Goal: Task Accomplishment & Management: Complete application form

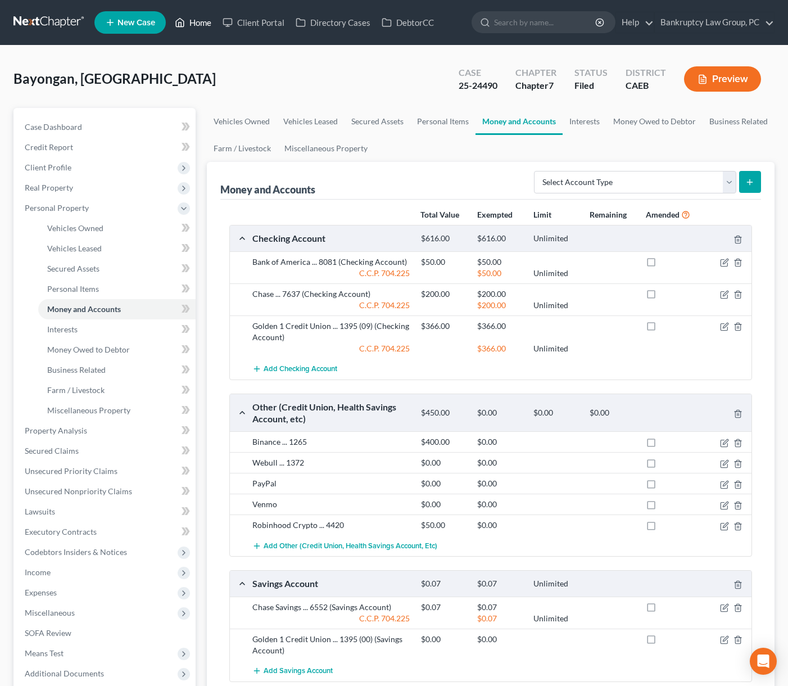
drag, startPoint x: 188, startPoint y: 25, endPoint x: 194, endPoint y: 21, distance: 6.6
click at [188, 25] on link "Home" at bounding box center [193, 22] width 48 height 20
drag, startPoint x: 197, startPoint y: 20, endPoint x: 204, endPoint y: 28, distance: 10.7
click at [197, 20] on link "Home" at bounding box center [193, 22] width 48 height 20
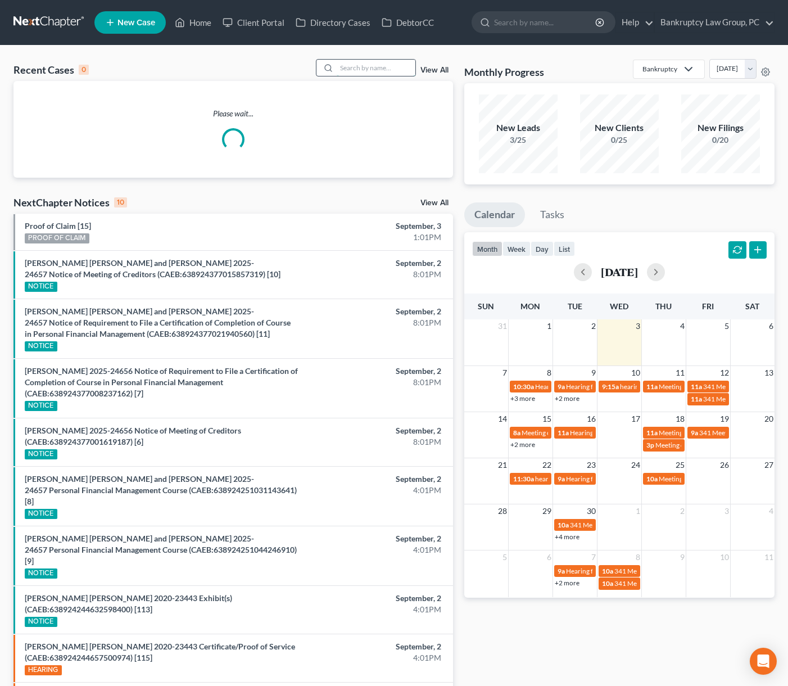
click at [352, 69] on input "search" at bounding box center [376, 68] width 79 height 16
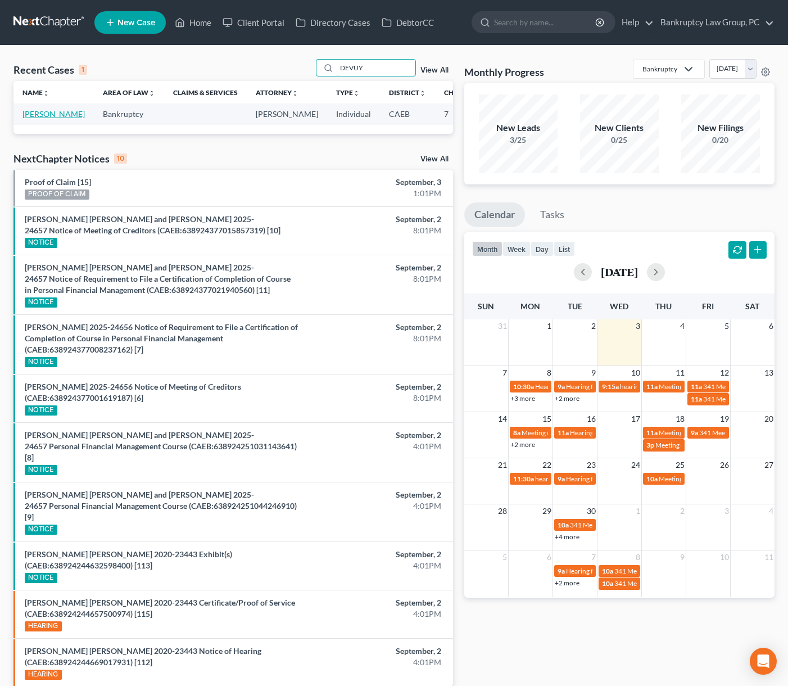
type input "DEVUY"
click at [43, 119] on link "[PERSON_NAME]" at bounding box center [53, 114] width 62 height 10
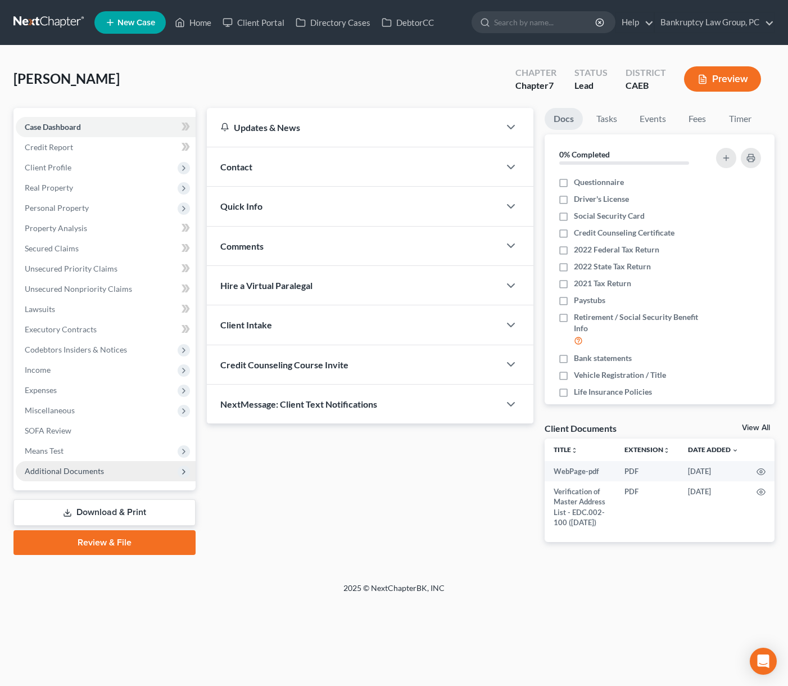
click at [44, 466] on span "Additional Documents" at bounding box center [64, 471] width 79 height 10
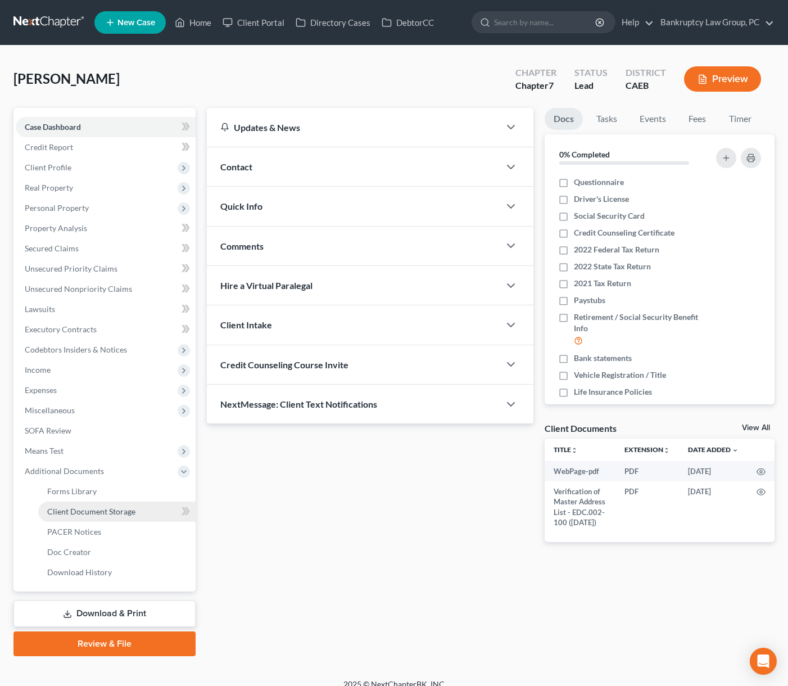
click at [58, 509] on span "Client Document Storage" at bounding box center [91, 511] width 88 height 10
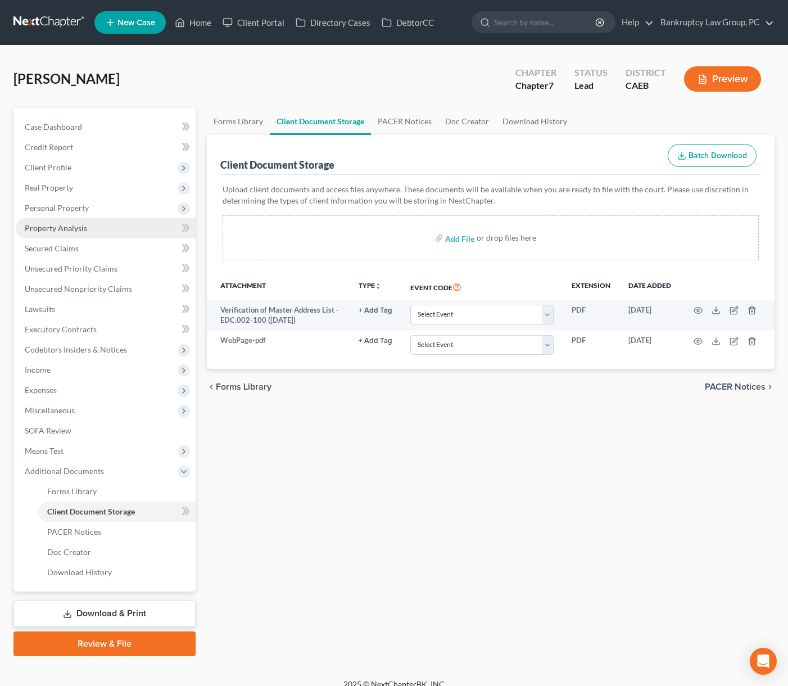
click at [65, 228] on span "Property Analysis" at bounding box center [56, 228] width 62 height 10
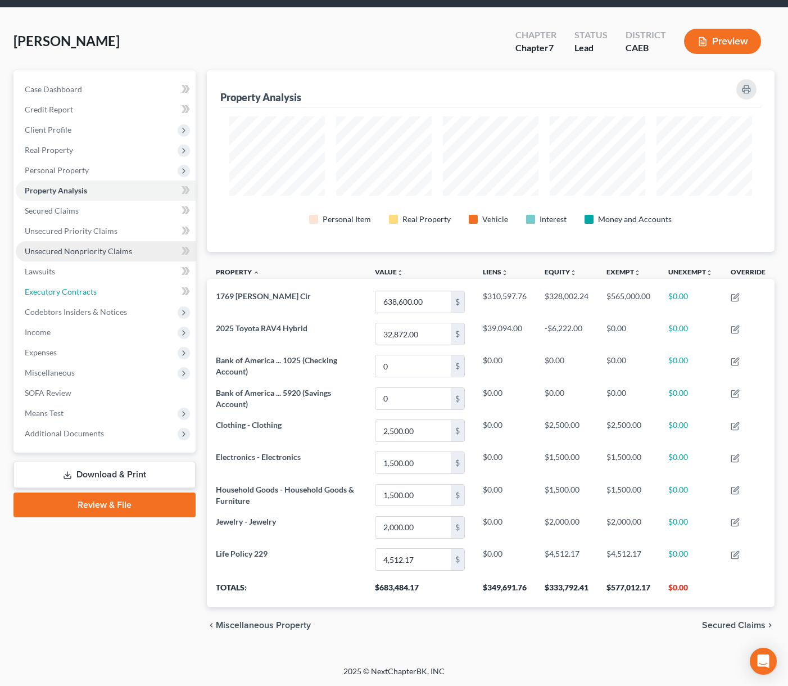
drag, startPoint x: 85, startPoint y: 284, endPoint x: 57, endPoint y: 289, distance: 28.5
click at [84, 284] on link "Executory Contracts" at bounding box center [106, 292] width 180 height 20
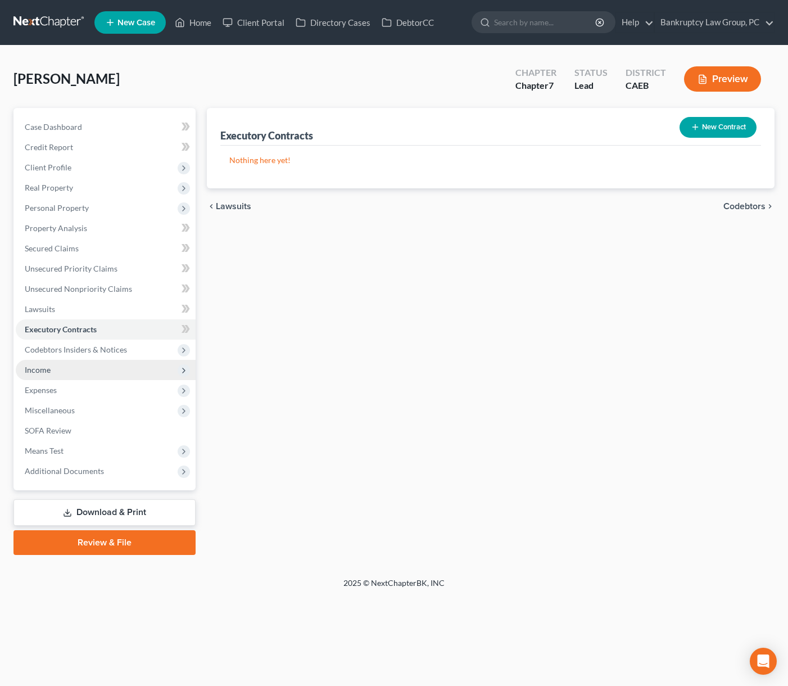
click at [47, 371] on span "Income" at bounding box center [38, 370] width 26 height 10
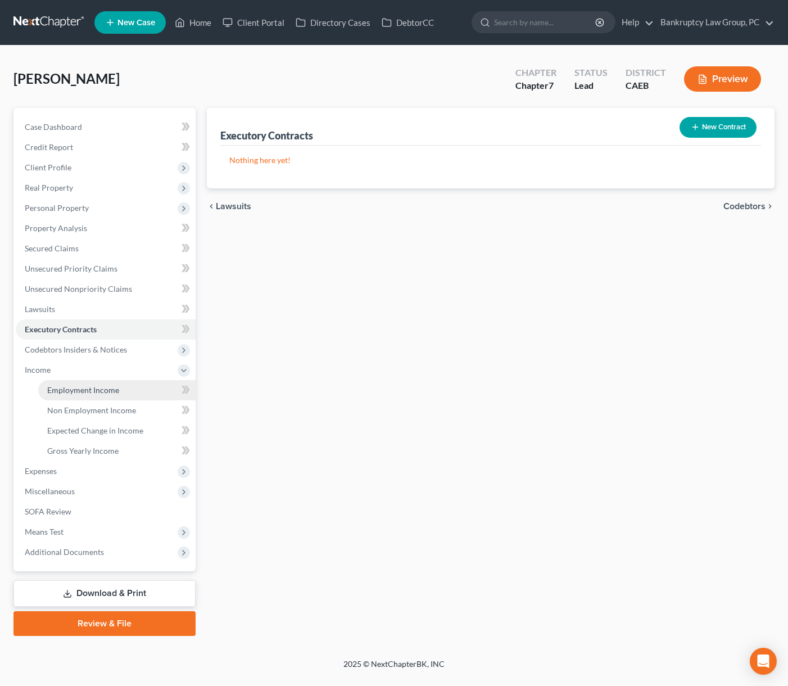
click at [79, 389] on span "Employment Income" at bounding box center [83, 390] width 72 height 10
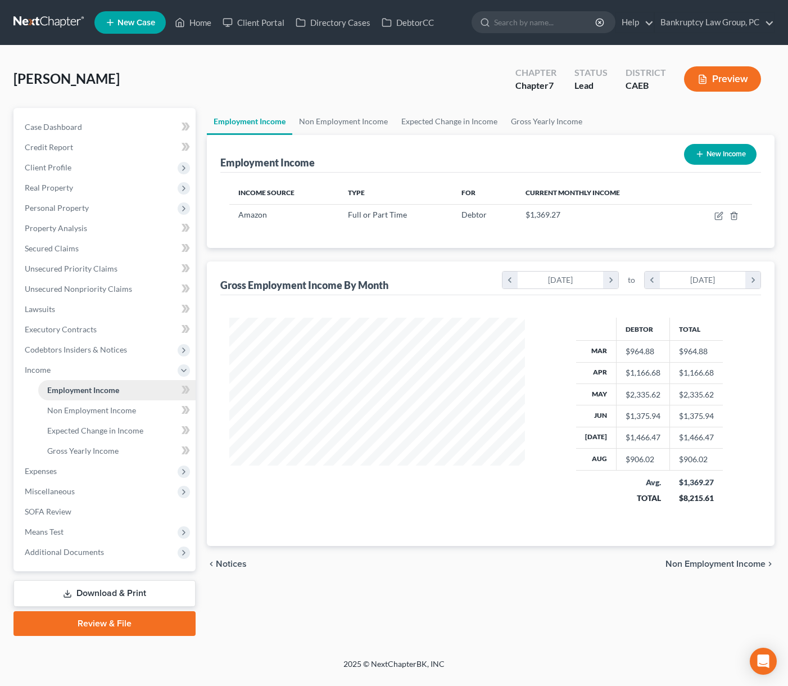
scroll to position [202, 318]
click at [74, 247] on span "Secured Claims" at bounding box center [52, 248] width 54 height 10
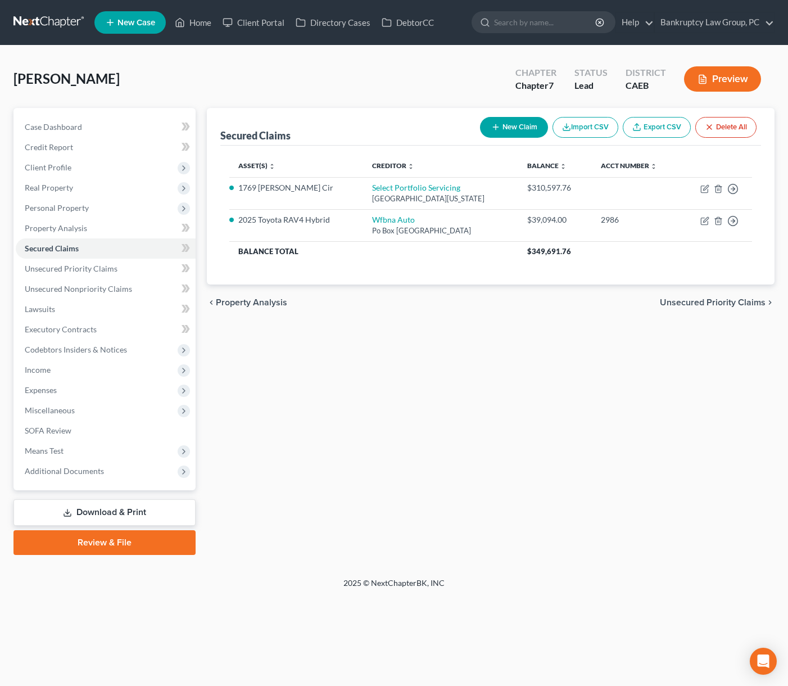
click at [422, 370] on div "Secured Claims New Claim Import CSV Export CSV Delete All Asset(s) expand_more …" at bounding box center [490, 331] width 579 height 447
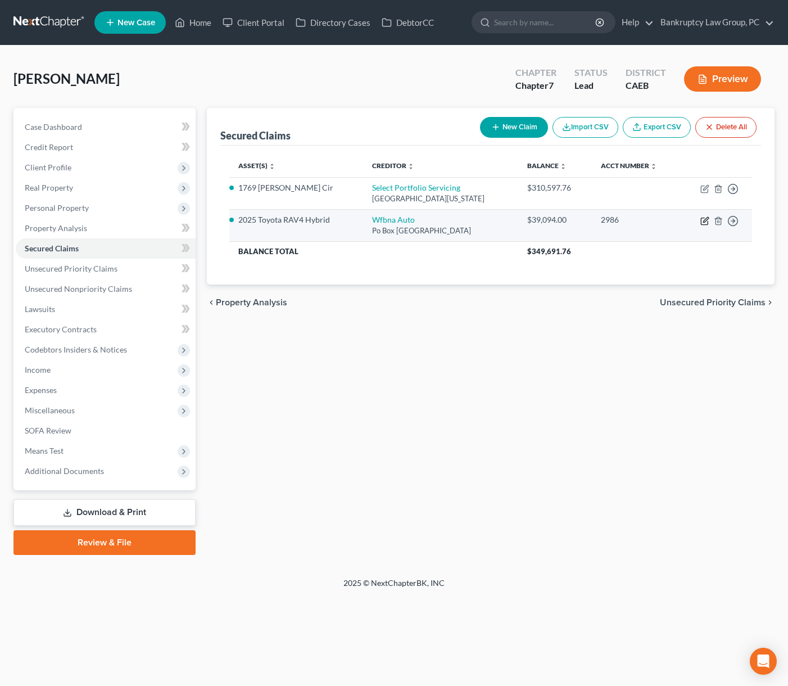
click at [668, 220] on icon "button" at bounding box center [705, 219] width 5 height 5
select select "28"
select select "0"
select select "2"
select select "0"
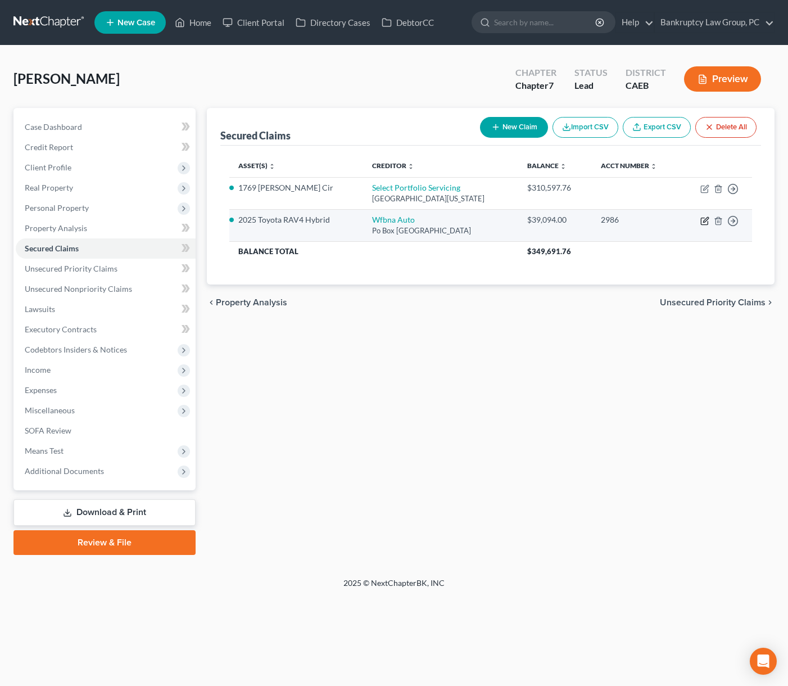
select select "0"
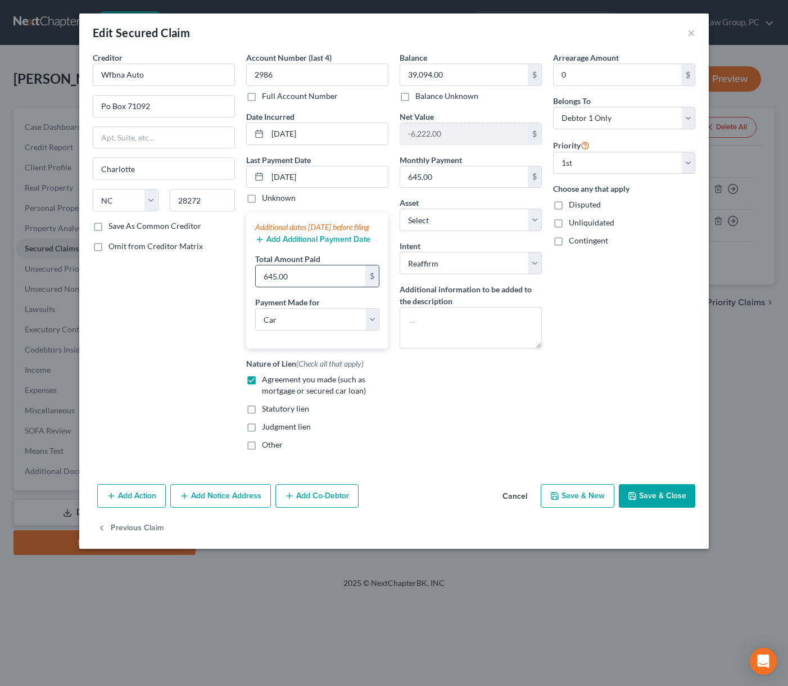
click at [311, 287] on input "645.00" at bounding box center [311, 275] width 110 height 21
type input "1,935"
click at [657, 507] on button "Save & Close" at bounding box center [657, 496] width 76 height 24
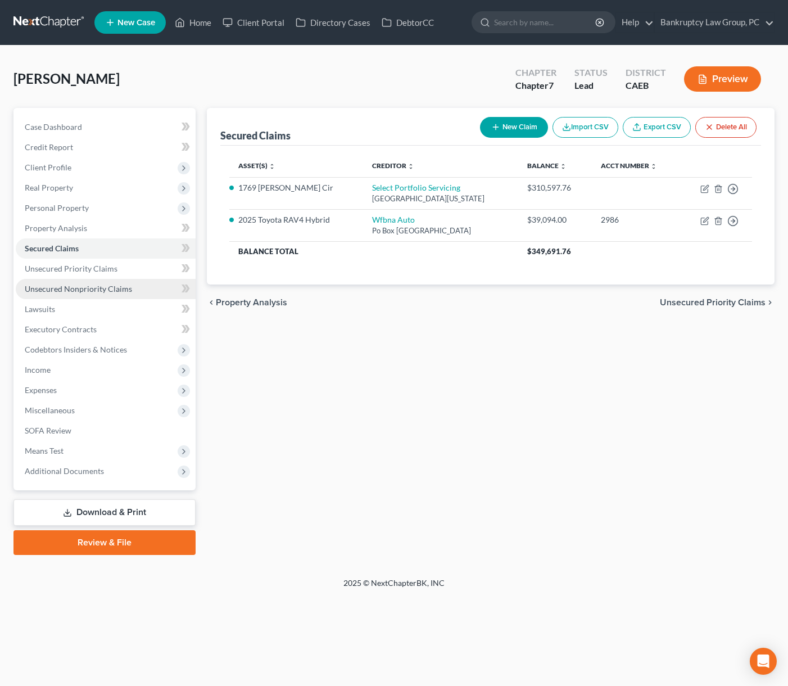
click at [92, 293] on span "Unsecured Nonpriority Claims" at bounding box center [78, 289] width 107 height 10
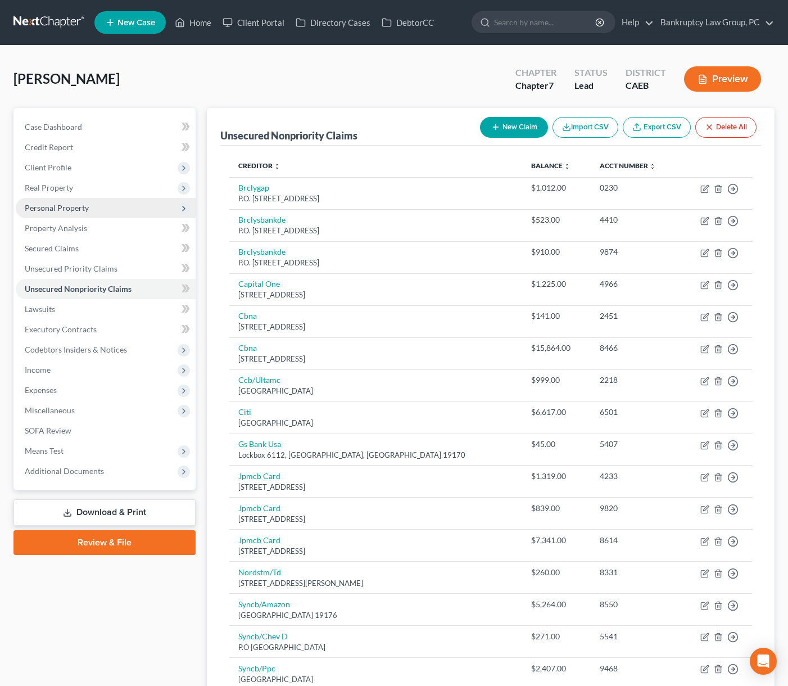
click at [71, 212] on span "Personal Property" at bounding box center [57, 208] width 64 height 10
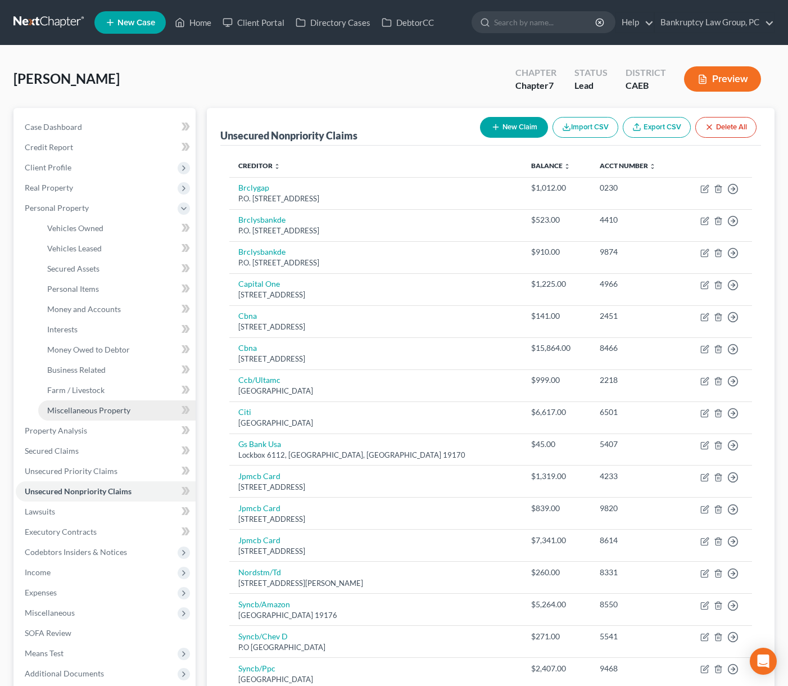
click at [77, 409] on span "Miscellaneous Property" at bounding box center [88, 410] width 83 height 10
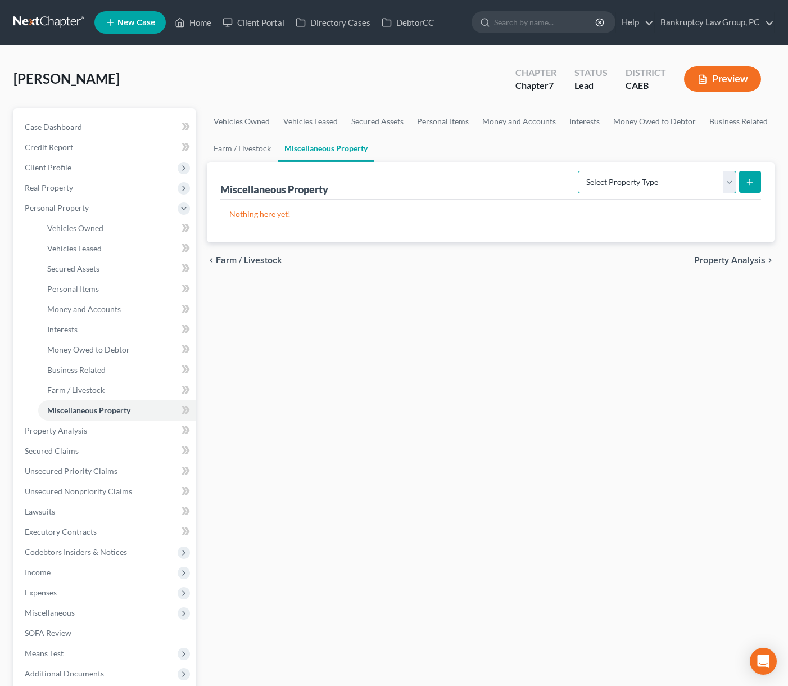
click at [609, 184] on select "Select Property Type Assigned for Creditor Benefit [DATE] Holding for Another N…" at bounding box center [657, 182] width 158 height 22
select select "transferred"
click at [578, 171] on select "Select Property Type Assigned for Creditor Benefit [DATE] Holding for Another N…" at bounding box center [657, 182] width 158 height 22
click at [668, 187] on button "submit" at bounding box center [750, 182] width 22 height 22
select select "Ordinary ([DATE])"
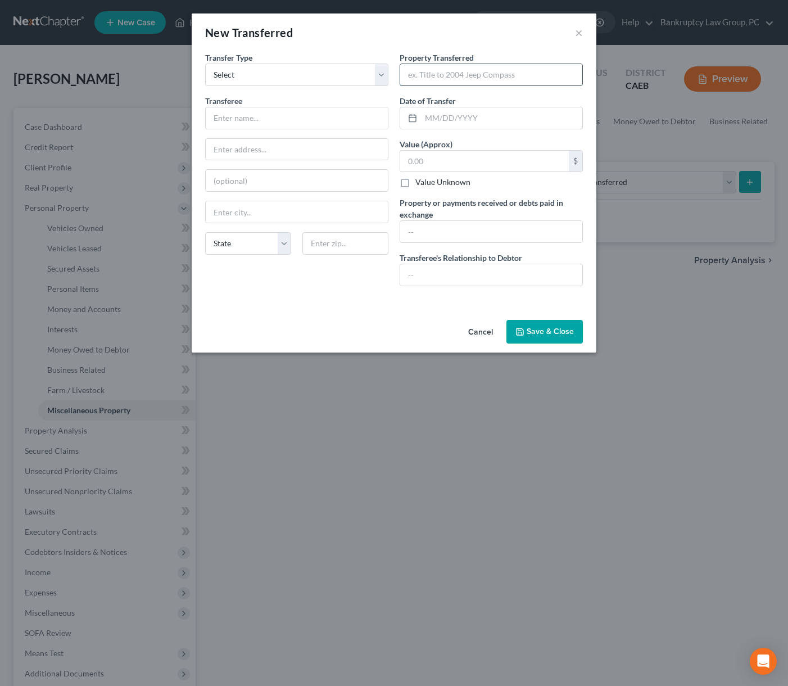
click at [444, 77] on input "text" at bounding box center [491, 74] width 182 height 21
type input "2019 Nissan Murano Platinum"
type input "[DATE]"
click at [437, 233] on input "text" at bounding box center [491, 231] width 182 height 21
type input "18000"
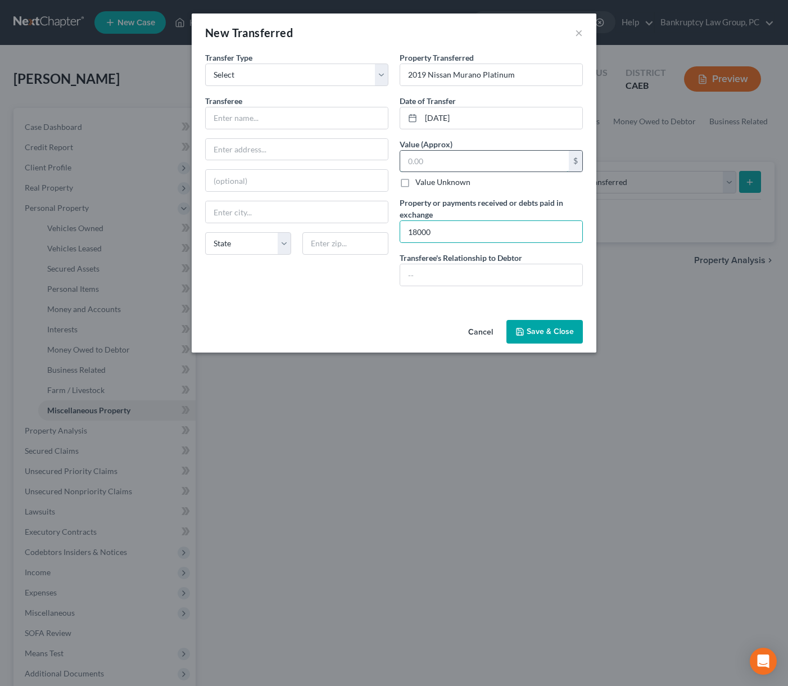
click at [443, 163] on input "text" at bounding box center [484, 161] width 169 height 21
type input "18,000"
click at [279, 119] on input "text" at bounding box center [297, 117] width 182 height 21
click at [231, 118] on input "Freemont Toyota" at bounding box center [297, 117] width 182 height 21
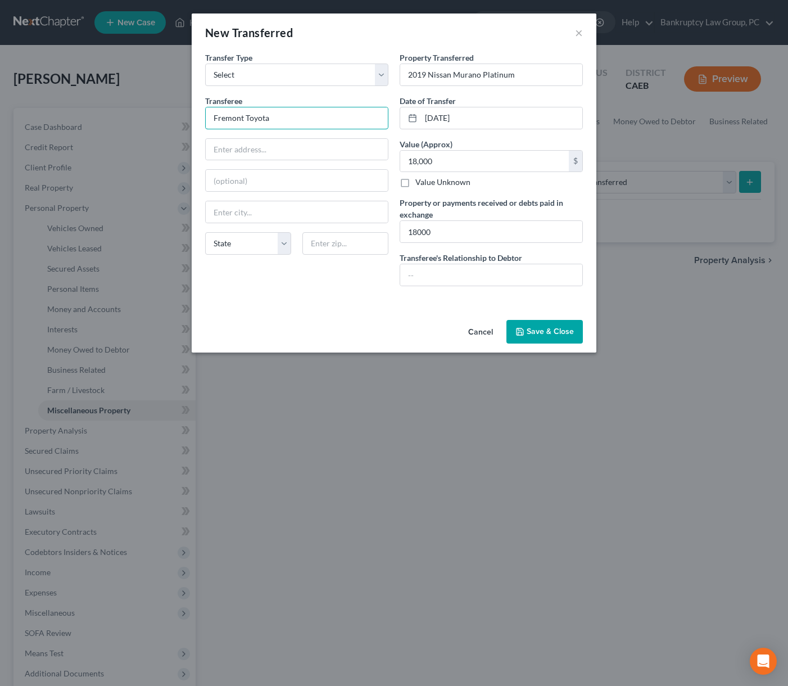
type input "Fremont Toyota"
click at [431, 281] on input "text" at bounding box center [491, 274] width 182 height 21
type input "None"
click at [542, 335] on button "Save & Close" at bounding box center [544, 332] width 76 height 24
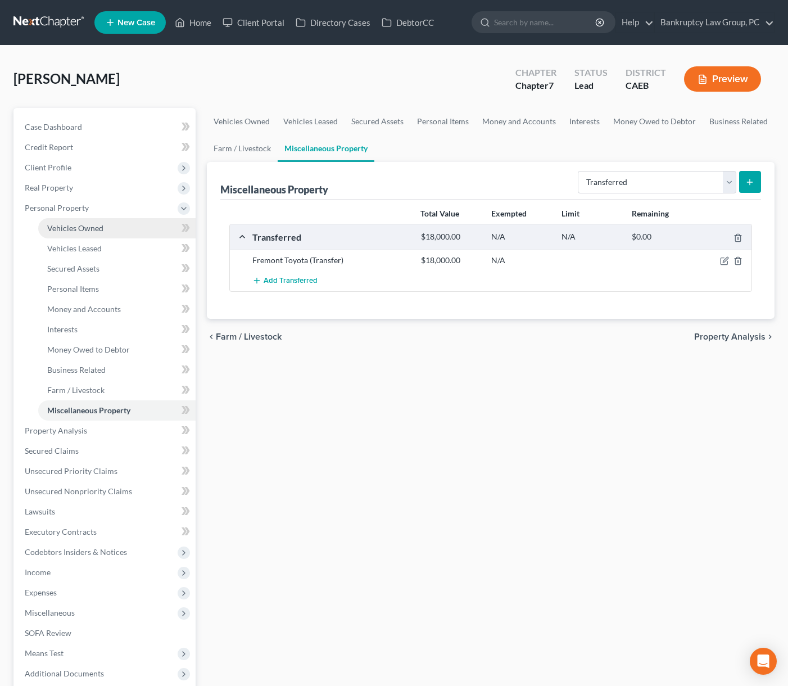
click at [62, 233] on link "Vehicles Owned" at bounding box center [116, 228] width 157 height 20
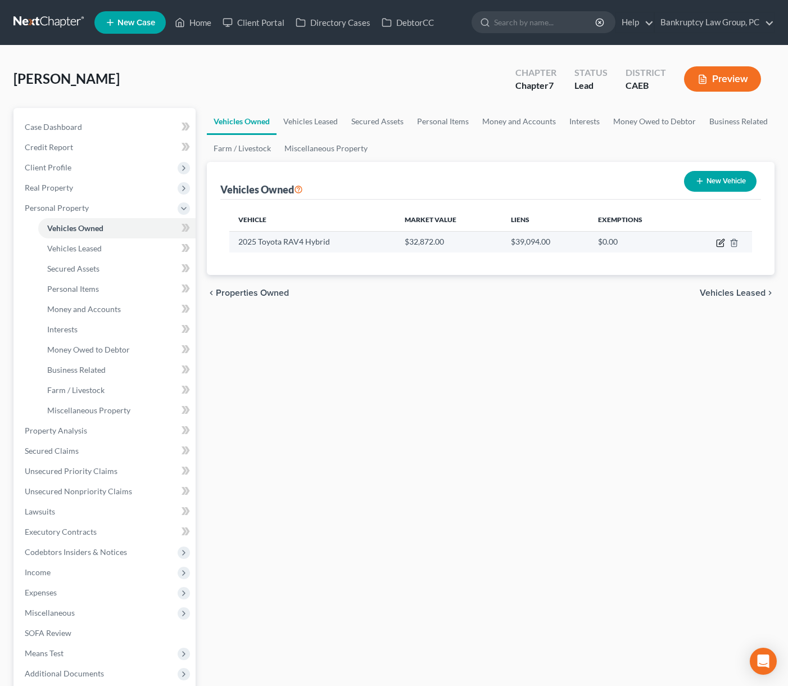
click at [668, 244] on icon "button" at bounding box center [721, 241] width 5 height 5
select select "0"
select select "1"
select select "2"
select select "0"
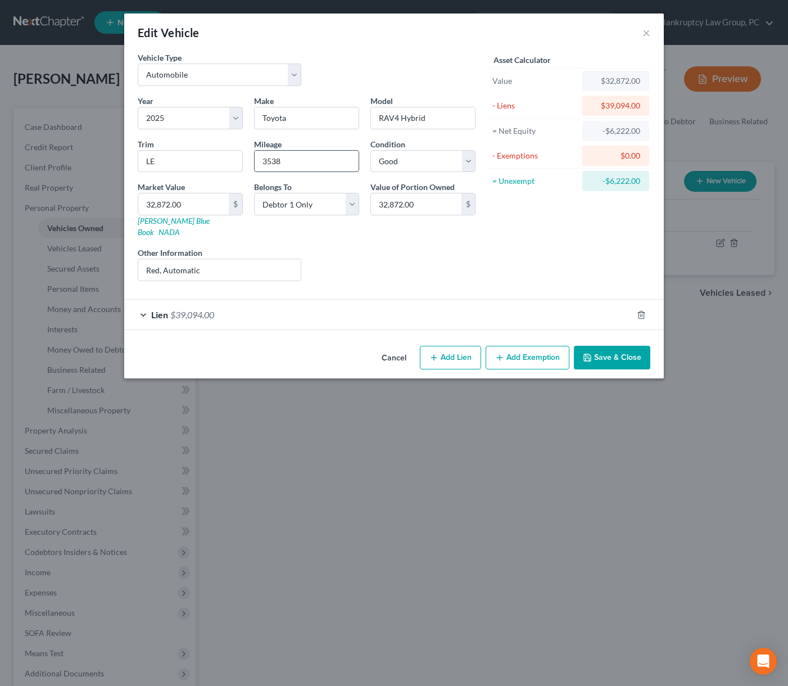
click at [310, 163] on input "3538" at bounding box center [307, 161] width 104 height 21
type input "3"
type input "3538"
click at [391, 233] on div "Year Select 2026 2025 2024 2023 2022 2021 2020 2019 2018 2017 2016 2015 2014 20…" at bounding box center [306, 192] width 349 height 195
drag, startPoint x: 171, startPoint y: 164, endPoint x: 118, endPoint y: 162, distance: 53.4
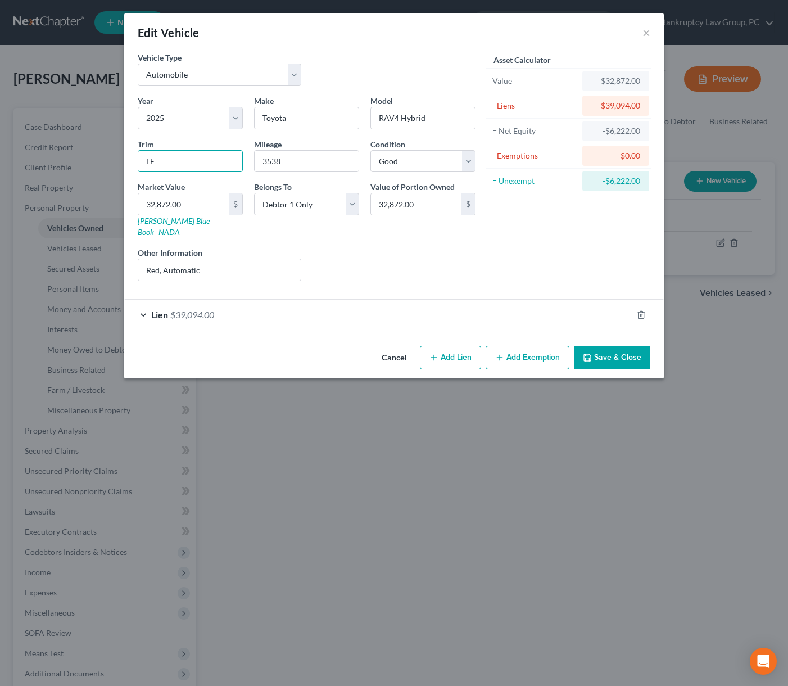
click at [118, 162] on div "Edit Vehicle × Vehicle Type Select Automobile Truck Trailer Watercraft Aircraft…" at bounding box center [394, 343] width 788 height 686
type input "XLE"
drag, startPoint x: 192, startPoint y: 207, endPoint x: 109, endPoint y: 205, distance: 82.6
click at [109, 205] on div "Edit Vehicle × Vehicle Type Select Automobile Truck Trailer Watercraft Aircraft…" at bounding box center [394, 343] width 788 height 686
click at [207, 206] on input "32,872.00" at bounding box center [183, 203] width 90 height 21
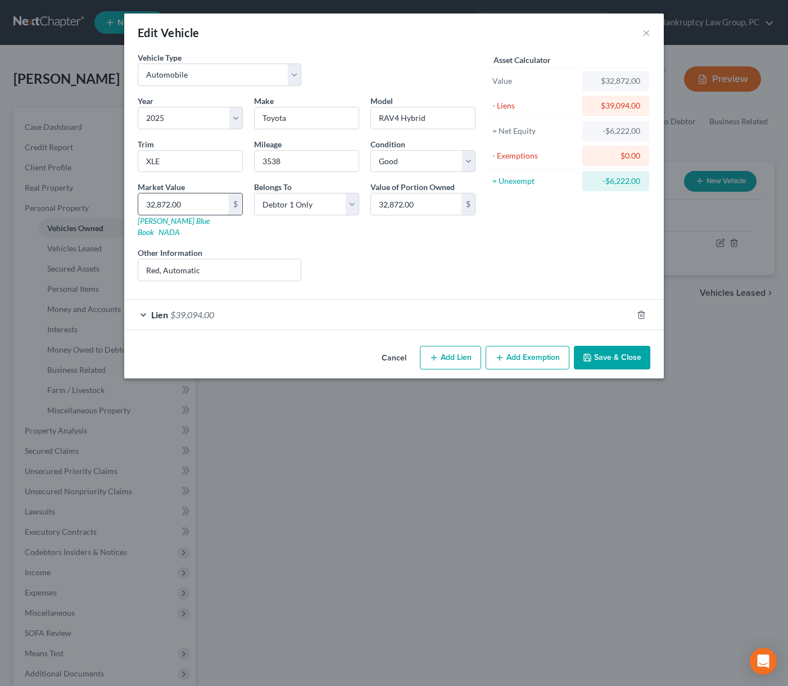
type input "3"
type input "3.00"
type input "35"
type input "35.00"
type input "356"
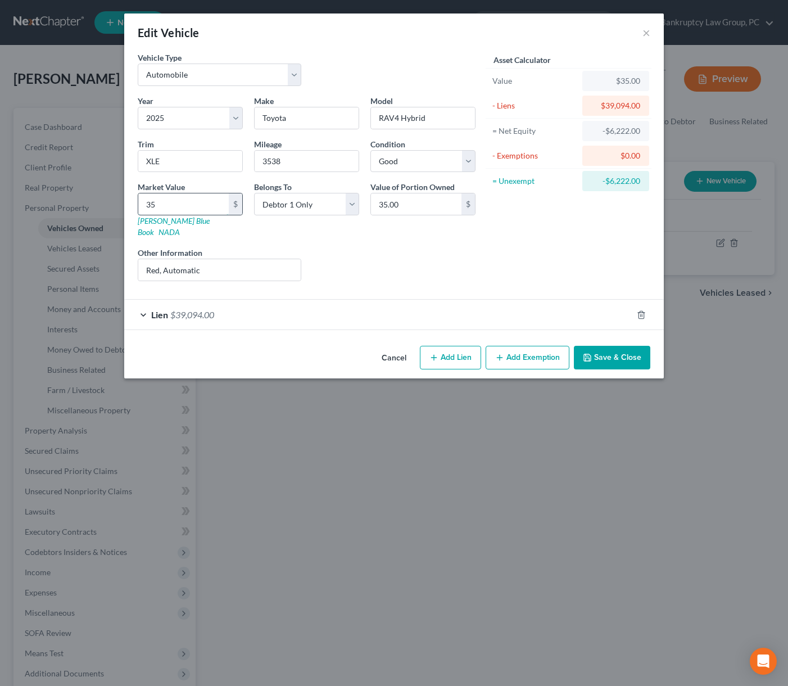
type input "356.00"
type input "3566"
type input "3,566.00"
type input "3,5661"
type input "35,661.00"
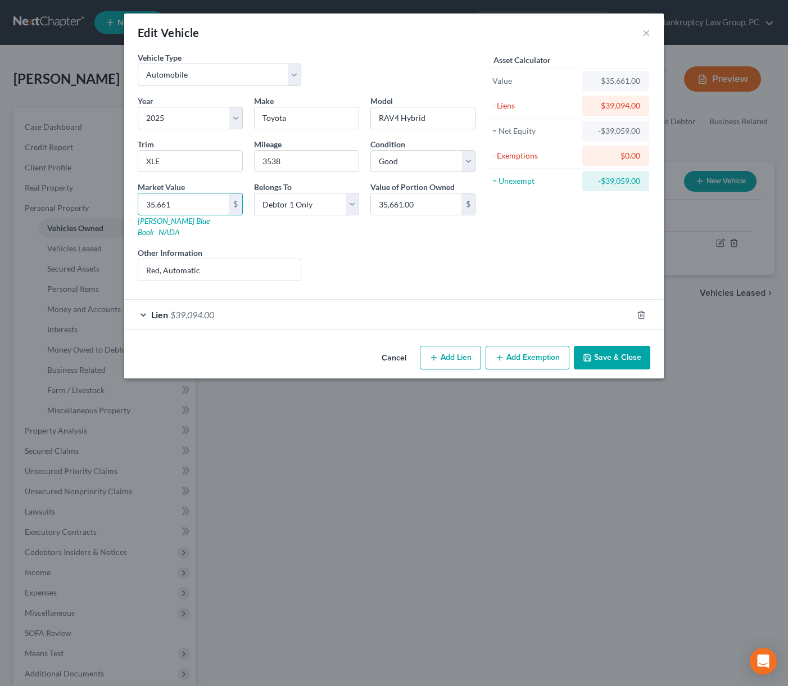
type input "35,661"
click at [337, 232] on div "Year Select 2026 2025 2024 2023 2022 2021 2020 2019 2018 2017 2016 2015 2014 20…" at bounding box center [306, 192] width 349 height 195
click at [625, 348] on button "Save & Close" at bounding box center [612, 358] width 76 height 24
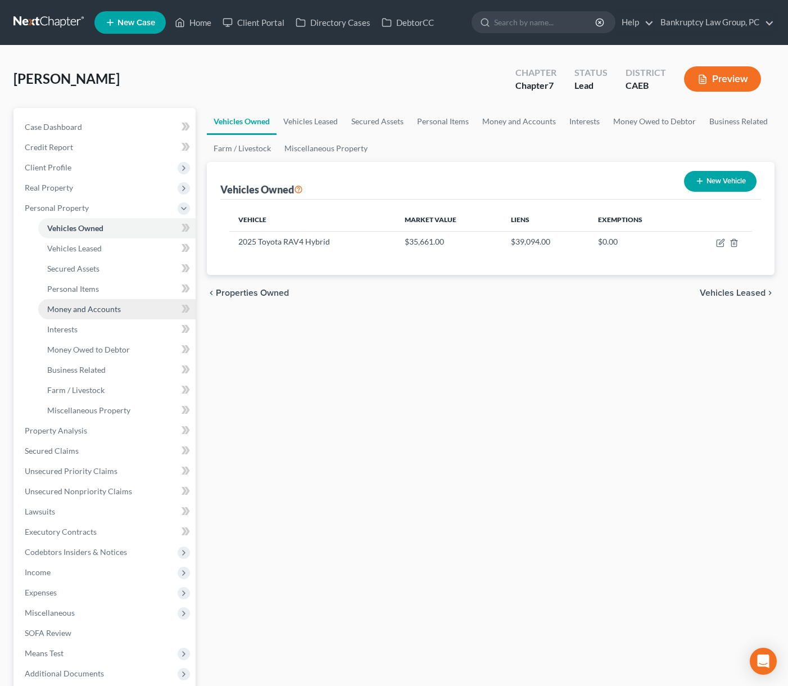
click at [87, 311] on span "Money and Accounts" at bounding box center [84, 309] width 74 height 10
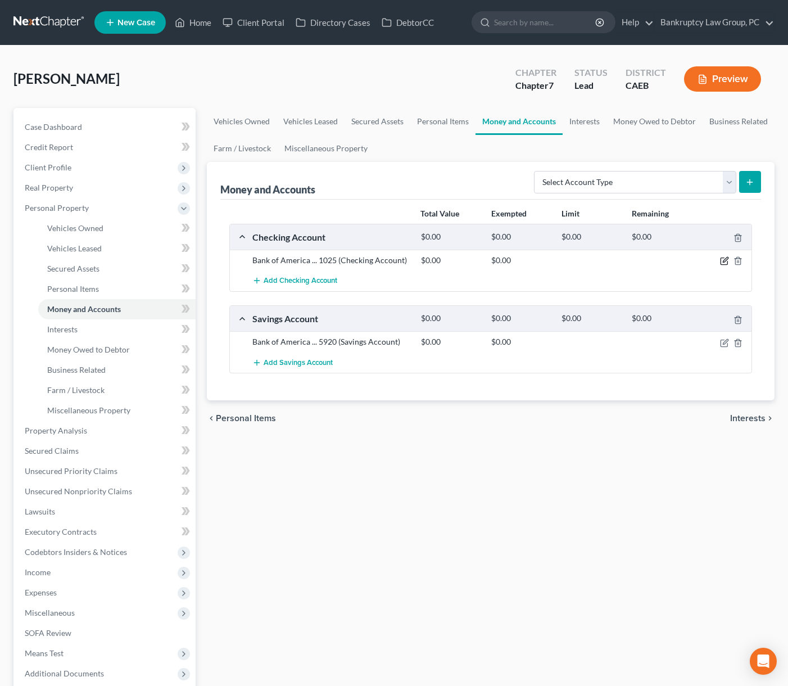
click at [668, 262] on icon "button" at bounding box center [723, 261] width 7 height 7
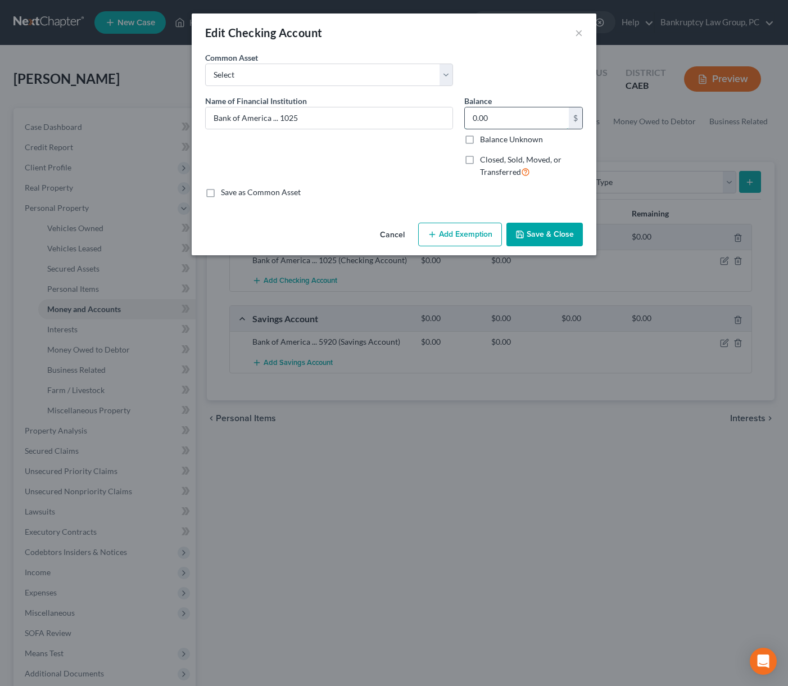
click at [518, 124] on input "0.00" at bounding box center [517, 117] width 104 height 21
click at [401, 235] on button "Cancel" at bounding box center [392, 235] width 43 height 22
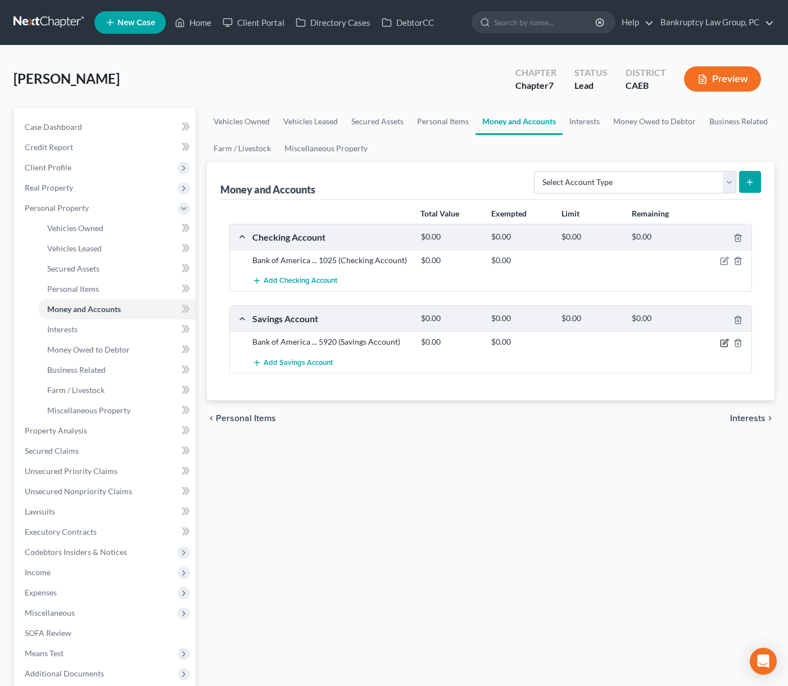
click at [668, 342] on icon "button" at bounding box center [724, 342] width 9 height 9
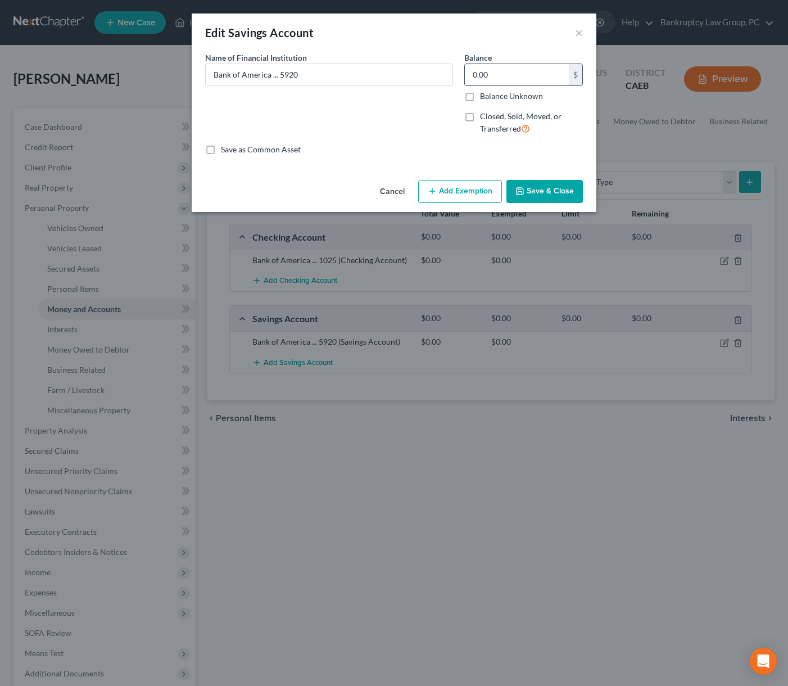
click at [511, 80] on input "0.00" at bounding box center [517, 74] width 104 height 21
click at [395, 194] on button "Cancel" at bounding box center [392, 192] width 43 height 22
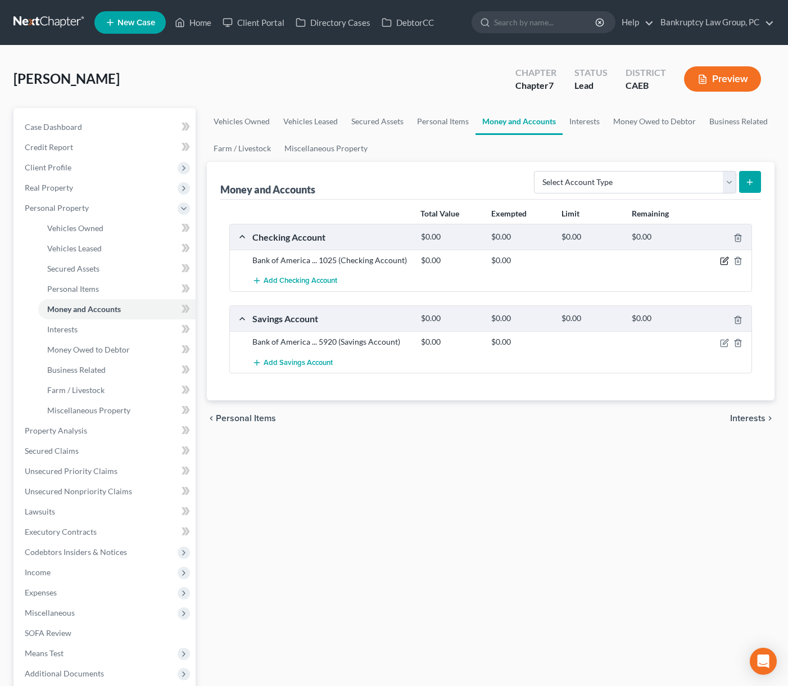
click at [668, 260] on icon "button" at bounding box center [725, 259] width 5 height 5
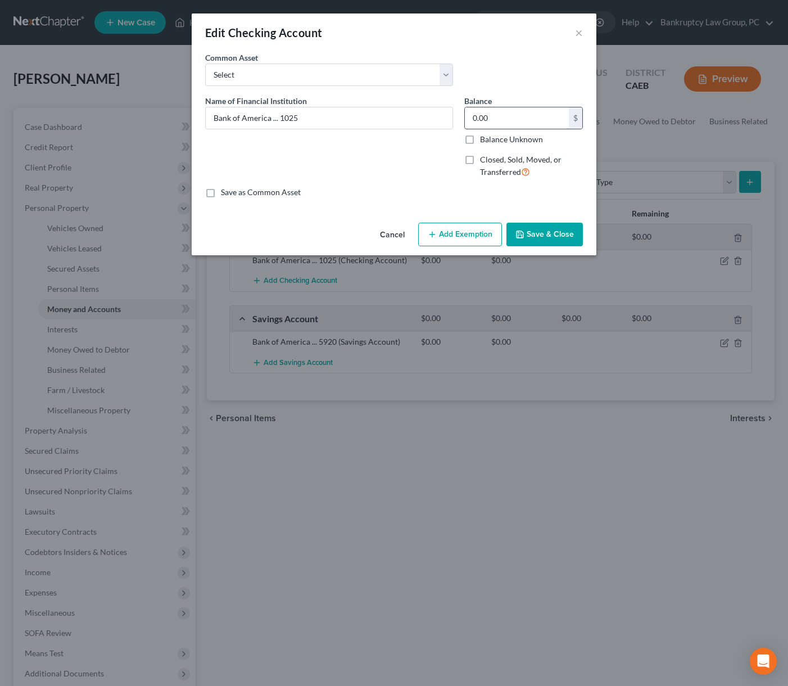
click at [514, 118] on input "0.00" at bounding box center [517, 117] width 104 height 21
type input "1,200.00"
click at [469, 240] on button "Add Exemption" at bounding box center [460, 235] width 84 height 24
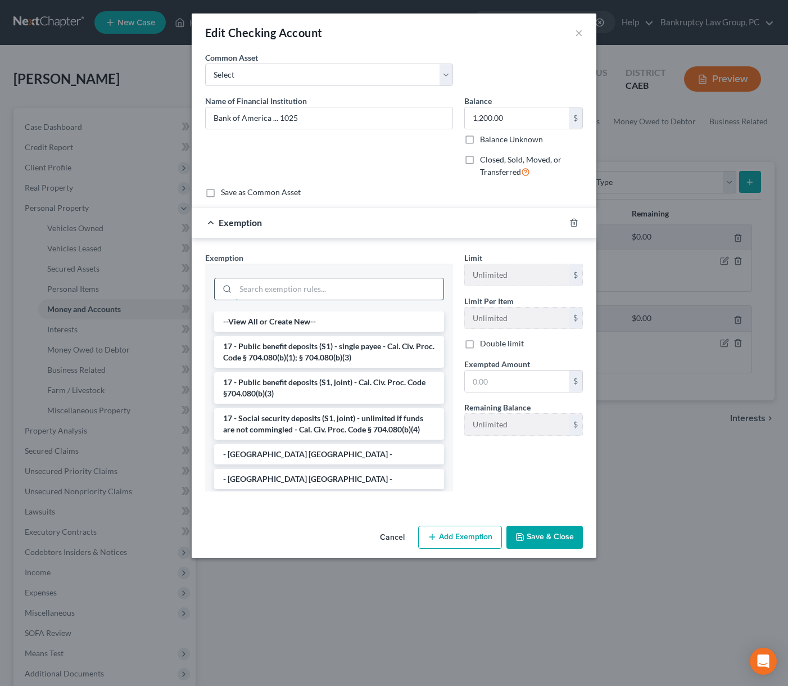
click at [330, 295] on input "search" at bounding box center [339, 288] width 208 height 21
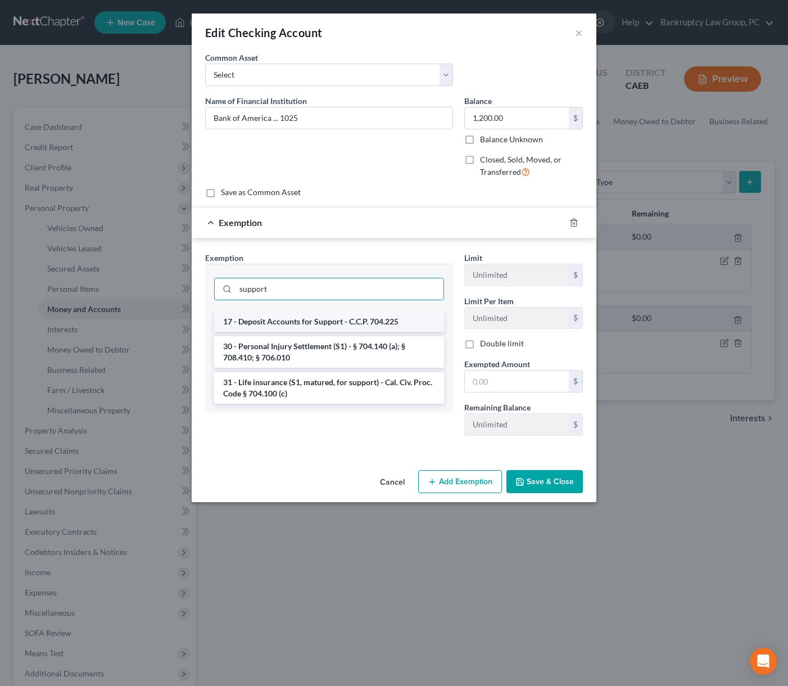
type input "support"
click at [330, 321] on li "17 - Deposit Accounts for Support - C.C.P. 704.225" at bounding box center [329, 321] width 230 height 20
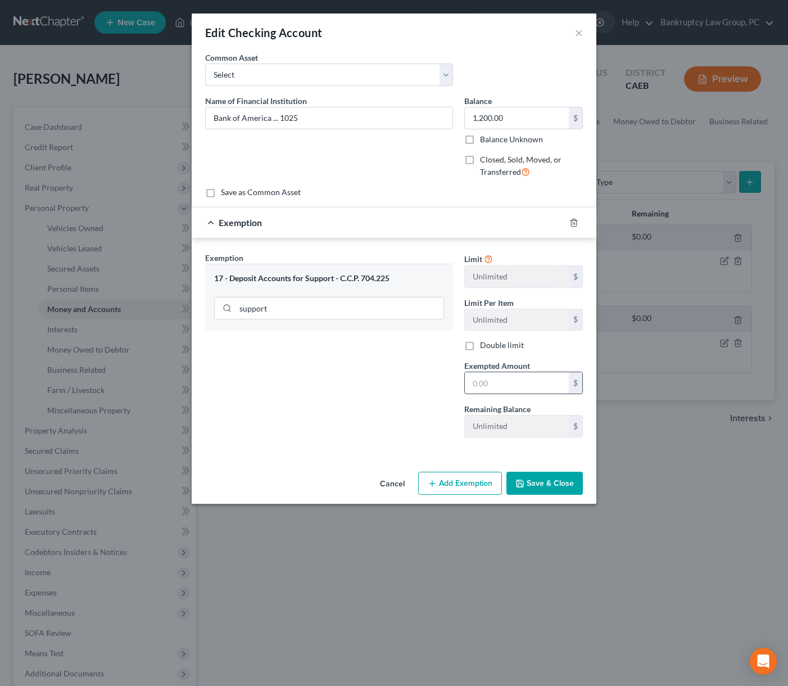
click at [528, 387] on input "text" at bounding box center [517, 382] width 104 height 21
type input "1,200.00"
click at [573, 480] on button "Save & Close" at bounding box center [544, 483] width 76 height 24
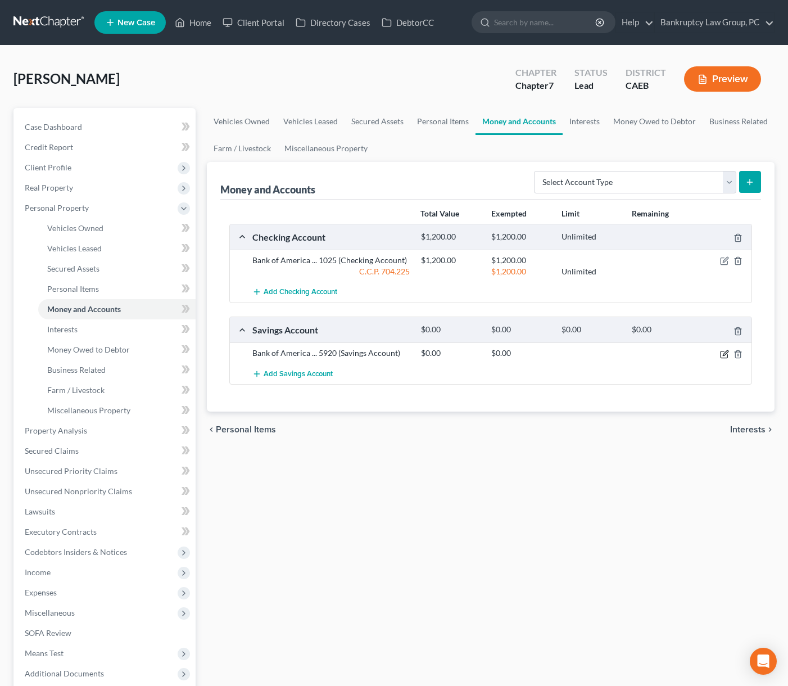
click at [668, 354] on icon "button" at bounding box center [725, 352] width 5 height 5
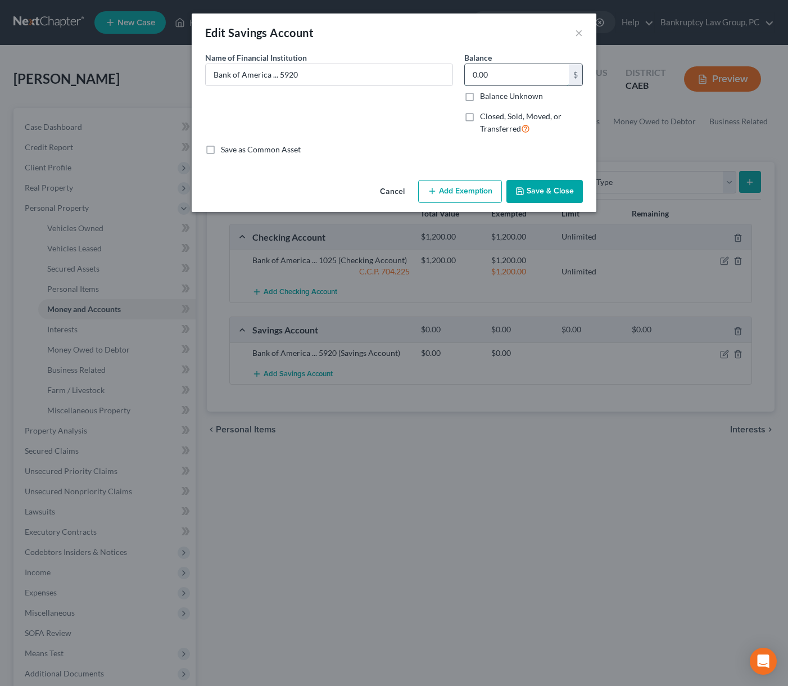
click at [517, 74] on input "0.00" at bounding box center [517, 74] width 104 height 21
type input "3,050"
click at [466, 188] on button "Add Exemption" at bounding box center [460, 192] width 84 height 24
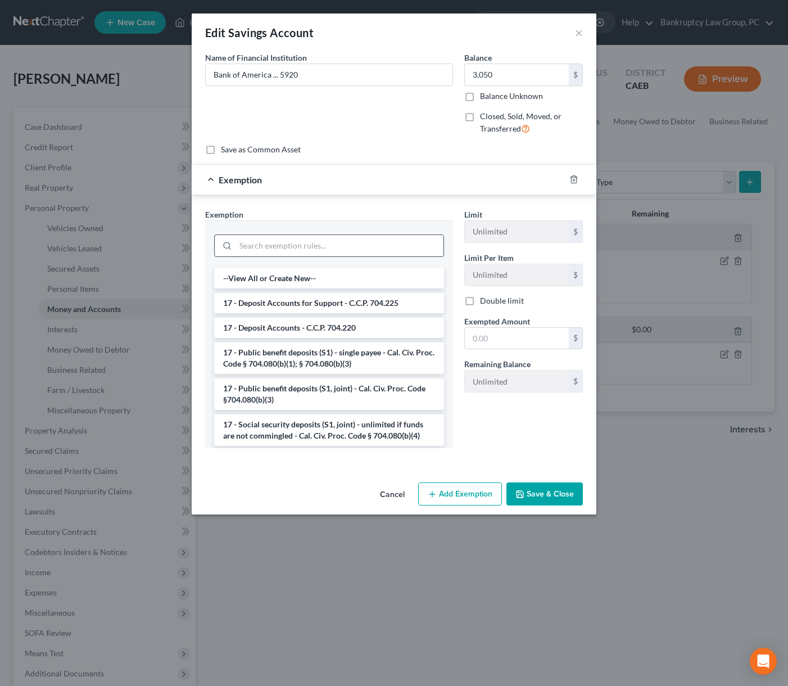
click at [367, 245] on input "search" at bounding box center [339, 245] width 208 height 21
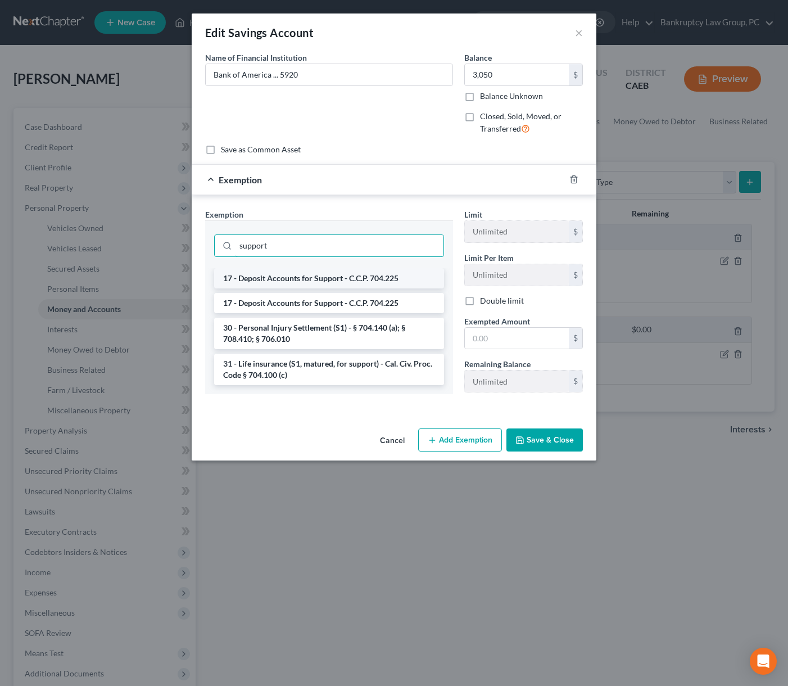
type input "support"
click at [272, 279] on li "17 - Deposit Accounts for Support - C.C.P. 704.225" at bounding box center [329, 278] width 230 height 20
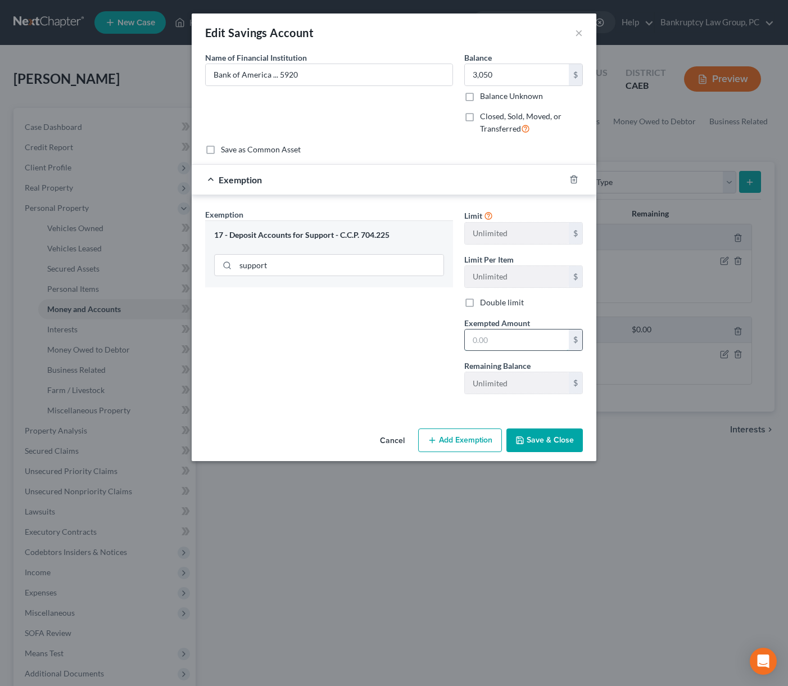
click at [526, 336] on input "text" at bounding box center [517, 339] width 104 height 21
type input "3,050.00"
click at [568, 440] on button "Save & Close" at bounding box center [544, 440] width 76 height 24
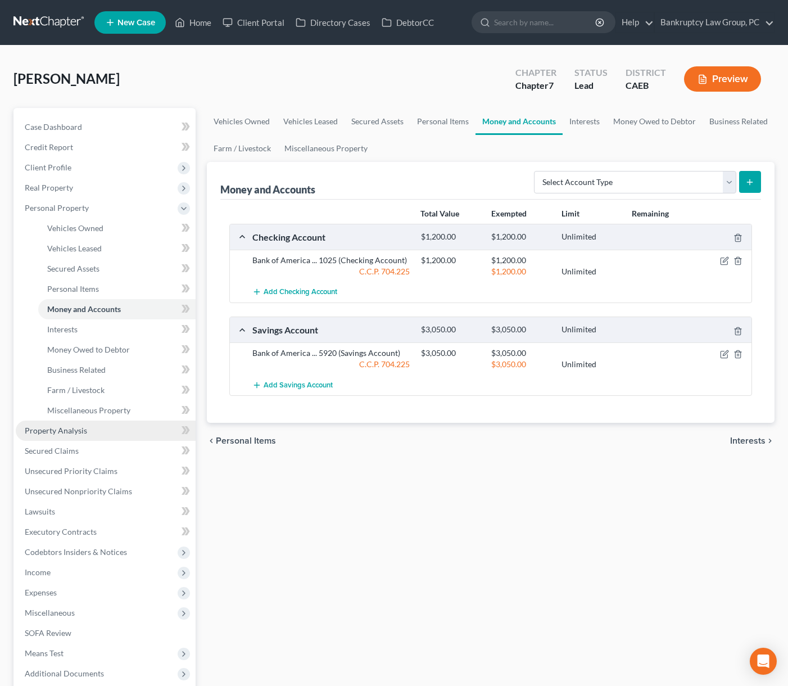
click at [71, 430] on span "Property Analysis" at bounding box center [56, 430] width 62 height 10
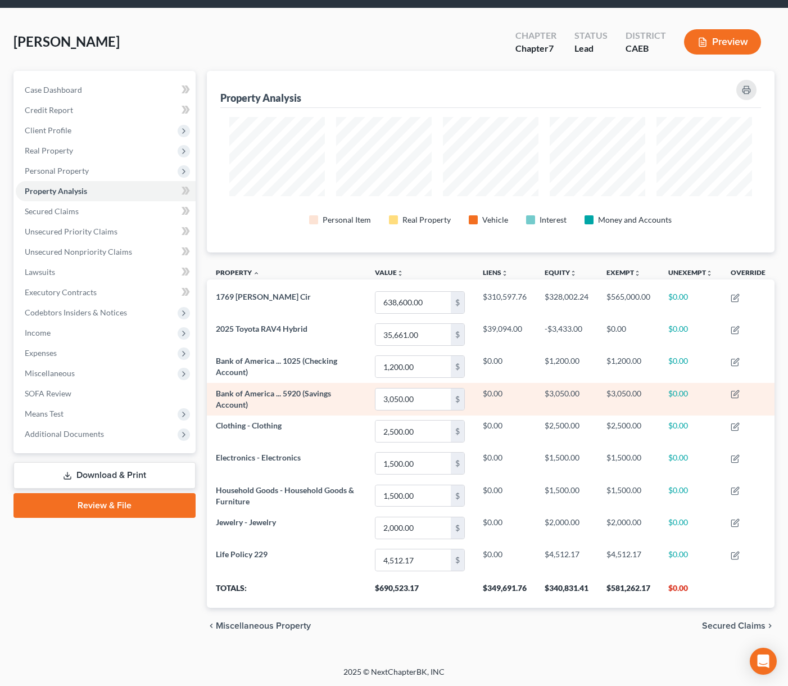
scroll to position [38, 0]
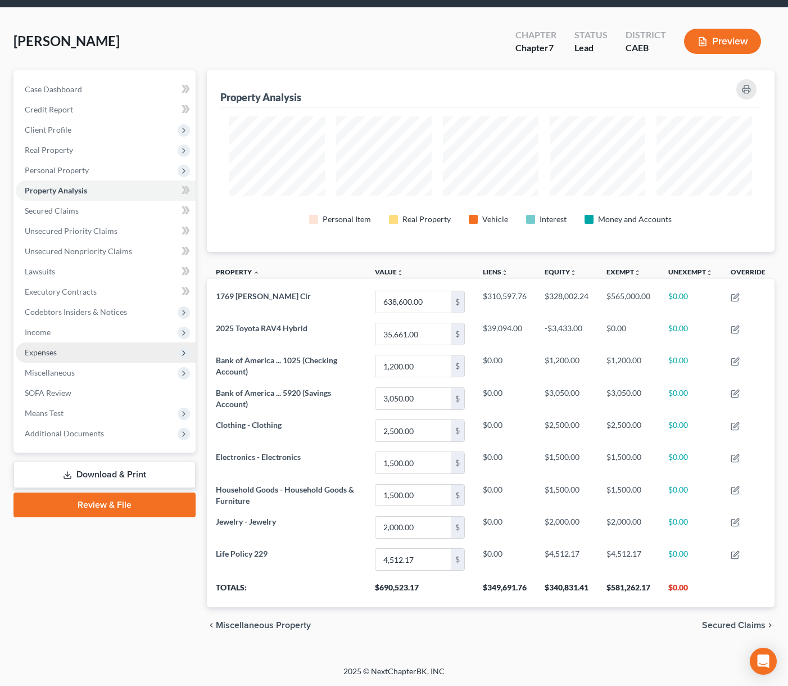
click at [47, 354] on span "Expenses" at bounding box center [41, 352] width 32 height 10
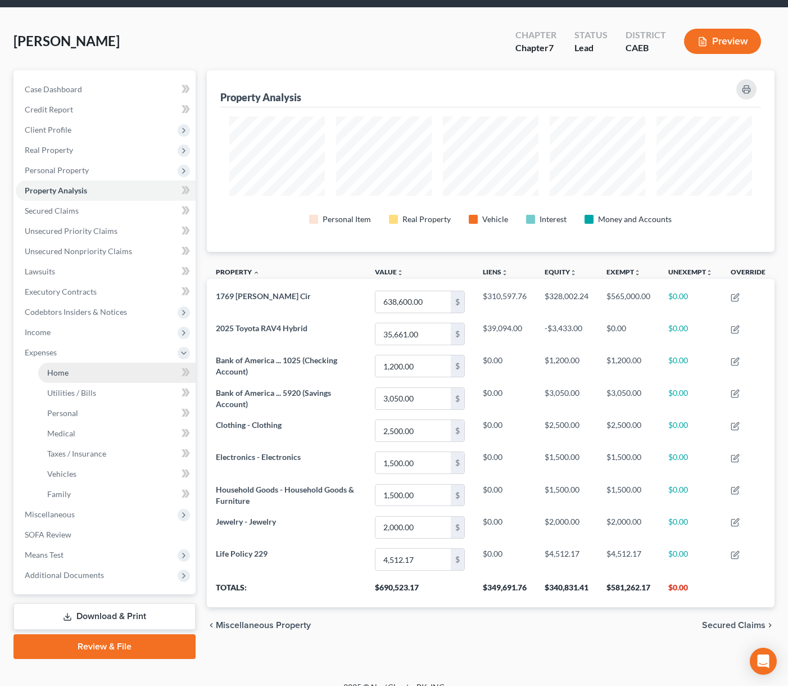
click at [70, 376] on link "Home" at bounding box center [116, 372] width 157 height 20
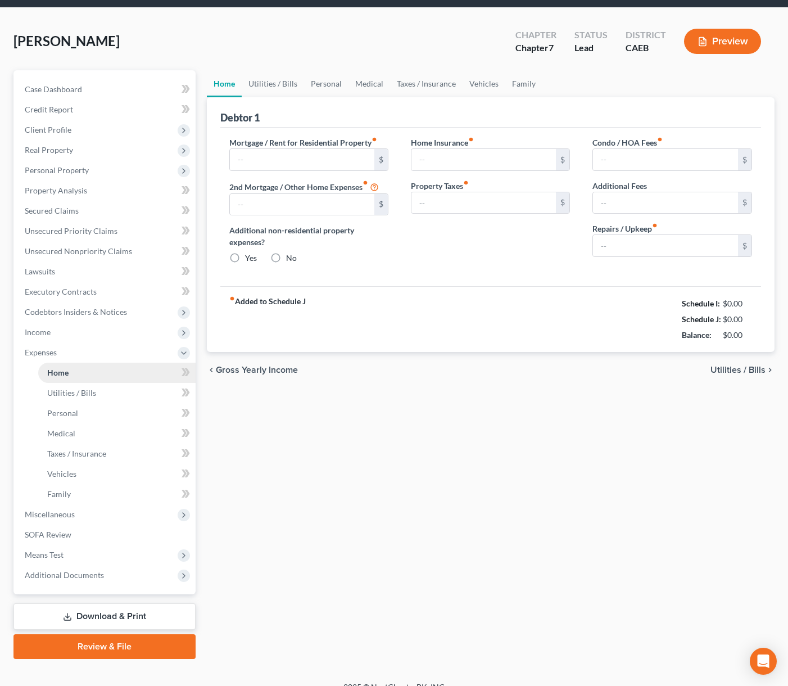
scroll to position [2, 0]
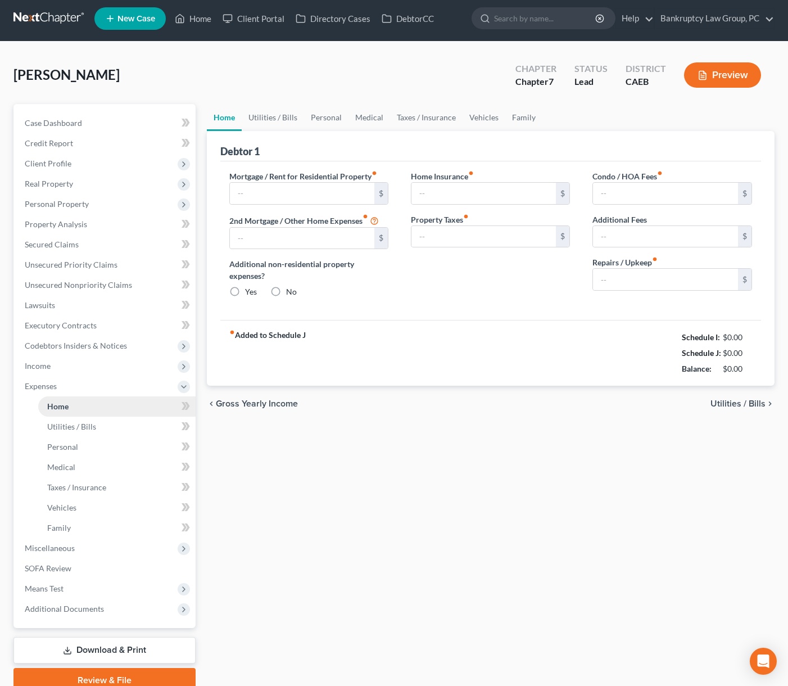
type input "1,997.00"
type input "0.00"
radio input "true"
type input "0.00"
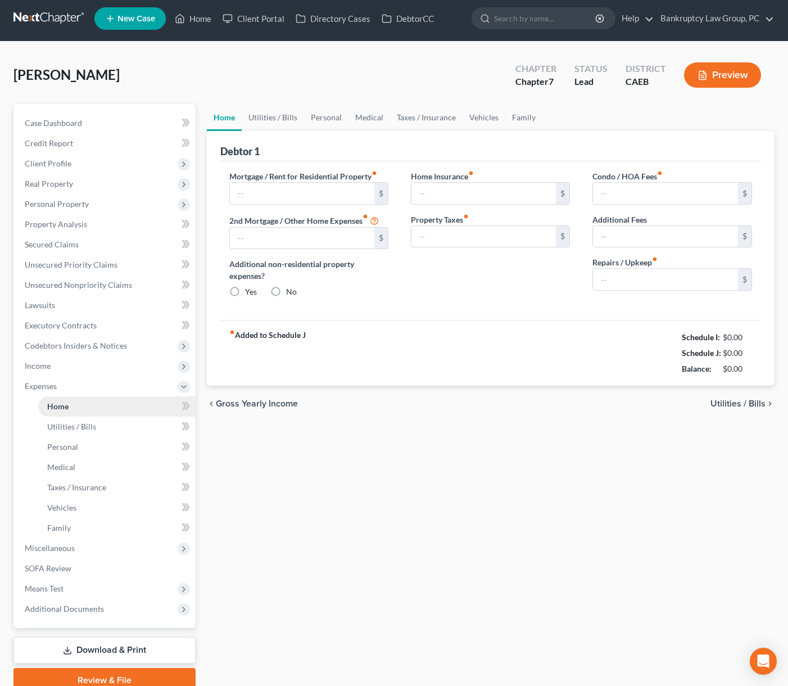
type input "0.00"
type input "75.00"
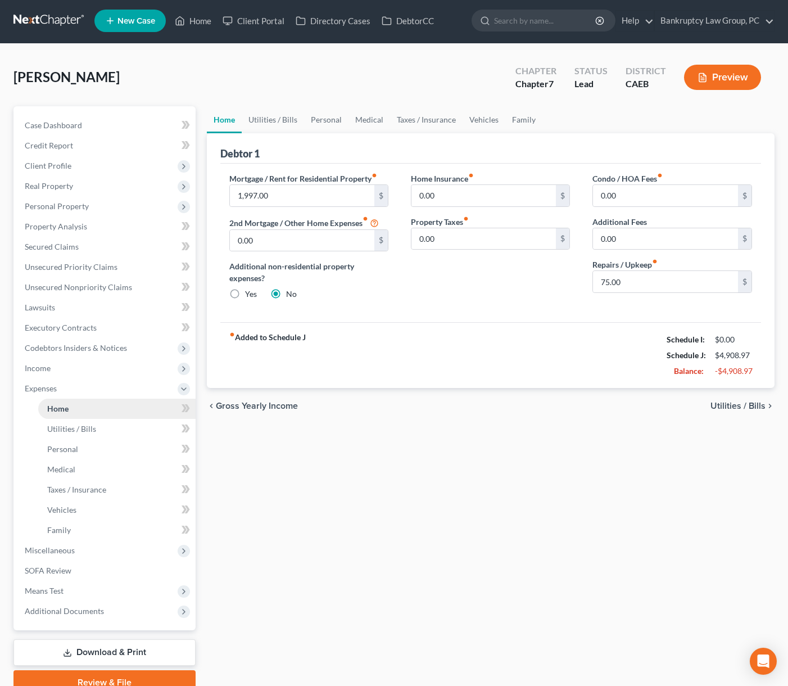
scroll to position [0, 0]
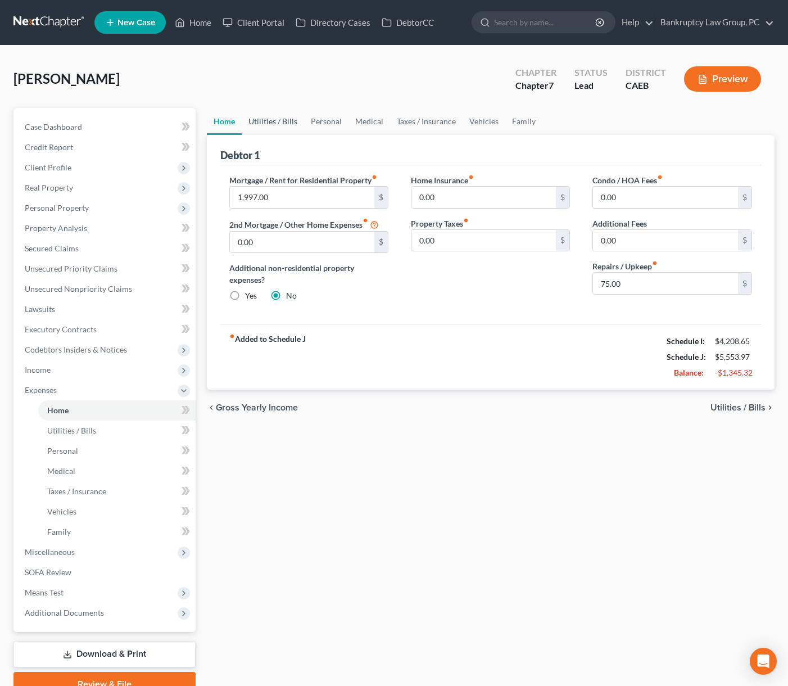
click at [278, 122] on link "Utilities / Bills" at bounding box center [273, 121] width 62 height 27
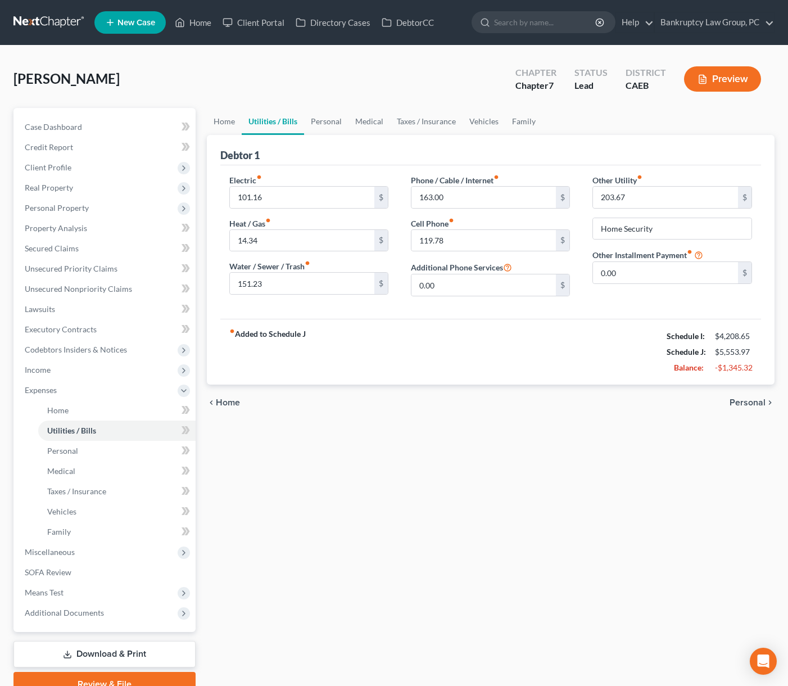
scroll to position [1, 0]
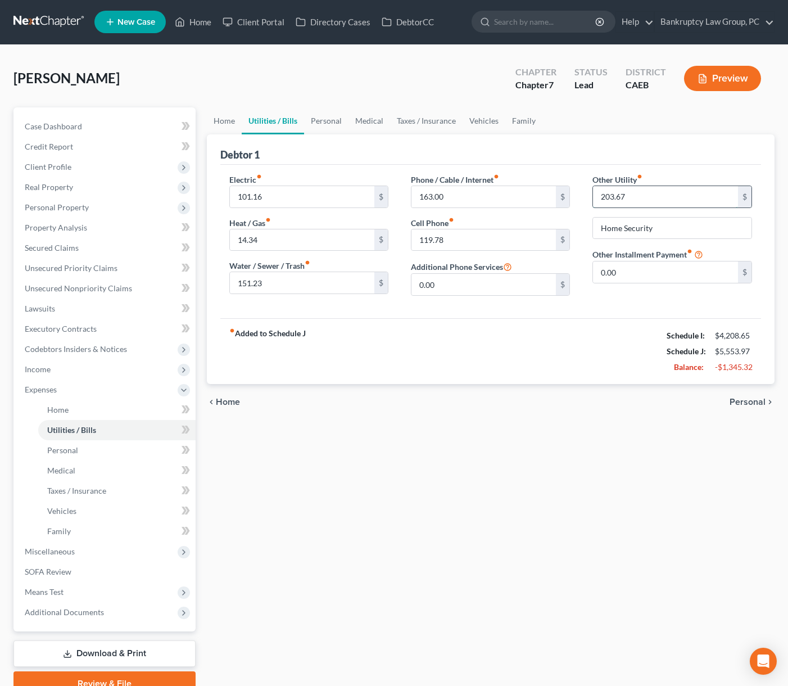
click at [659, 202] on input "203.67" at bounding box center [665, 196] width 145 height 21
type input "67.89"
click at [554, 400] on div "chevron_left Home Personal chevron_right" at bounding box center [491, 402] width 568 height 36
click at [332, 124] on link "Personal" at bounding box center [326, 120] width 44 height 27
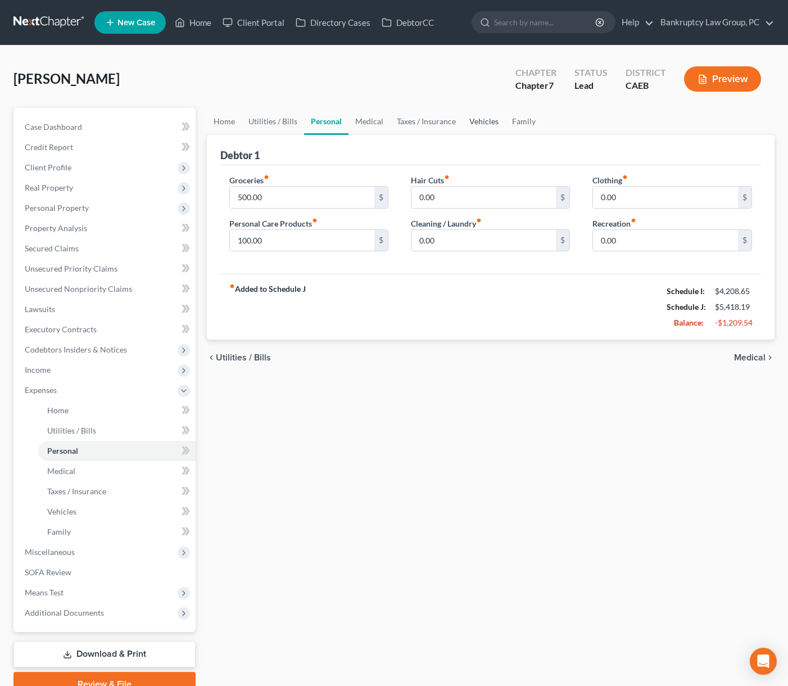
click at [476, 121] on link "Vehicles" at bounding box center [483, 121] width 43 height 27
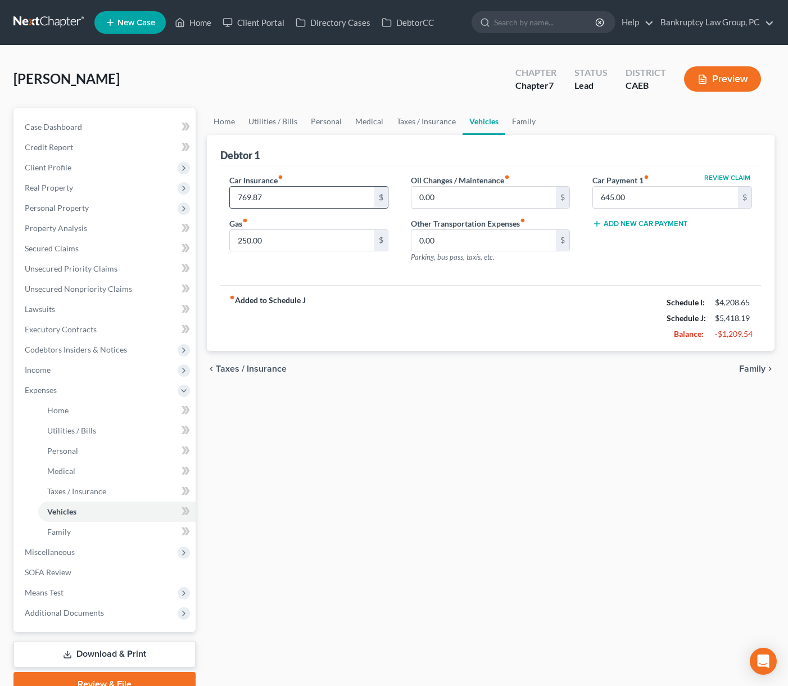
click at [296, 197] on input "769.87" at bounding box center [302, 197] width 145 height 21
type input "128.32"
click at [386, 454] on div "Home Utilities / Bills Personal Medical Taxes / Insurance Vehicles Family Debto…" at bounding box center [490, 402] width 579 height 588
click at [56, 247] on span "Secured Claims" at bounding box center [52, 248] width 54 height 10
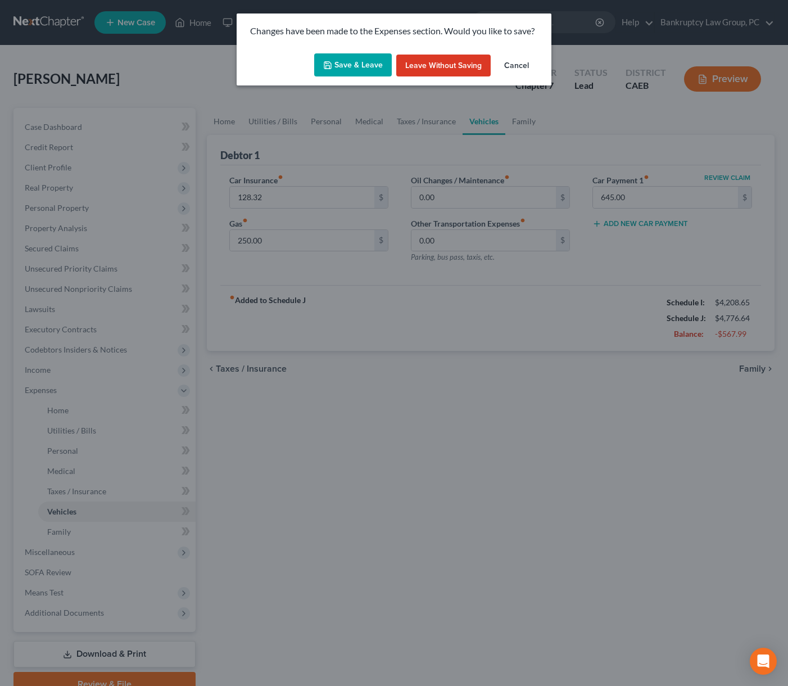
drag, startPoint x: 346, startPoint y: 61, endPoint x: 347, endPoint y: 67, distance: 6.8
click at [346, 61] on button "Save & Leave" at bounding box center [353, 65] width 78 height 24
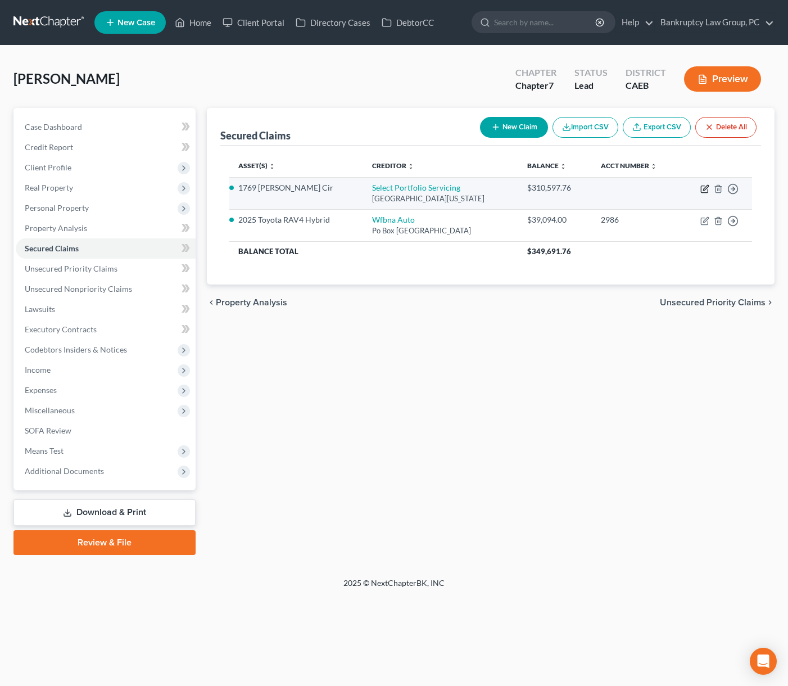
click at [668, 189] on icon "button" at bounding box center [704, 188] width 9 height 9
select select "26"
select select "3"
select select "0"
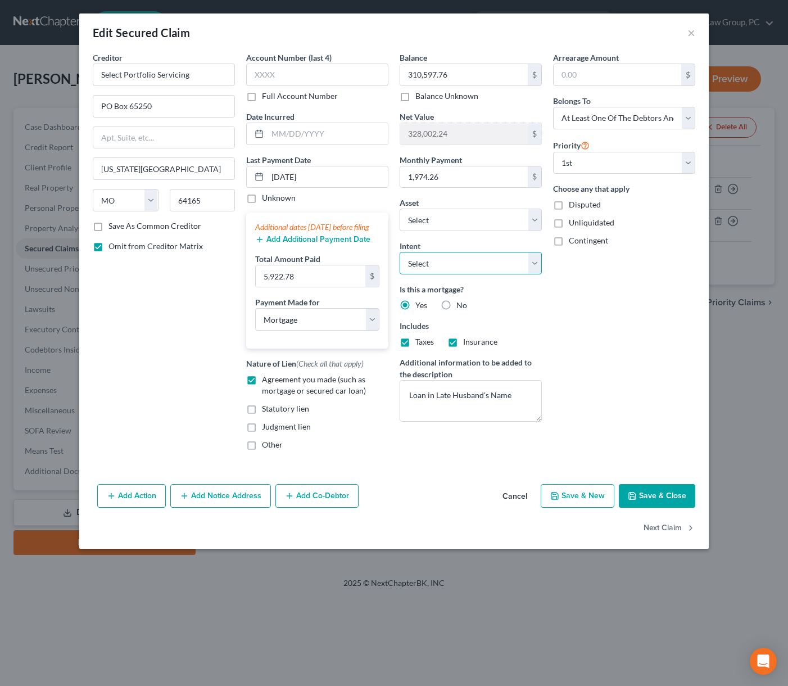
click at [489, 268] on select "Select Surrender Redeem Reaffirm Avoid Other" at bounding box center [471, 263] width 142 height 22
select select "4"
click at [400, 252] on select "Select Surrender Redeem Reaffirm Avoid Other" at bounding box center [471, 263] width 142 height 22
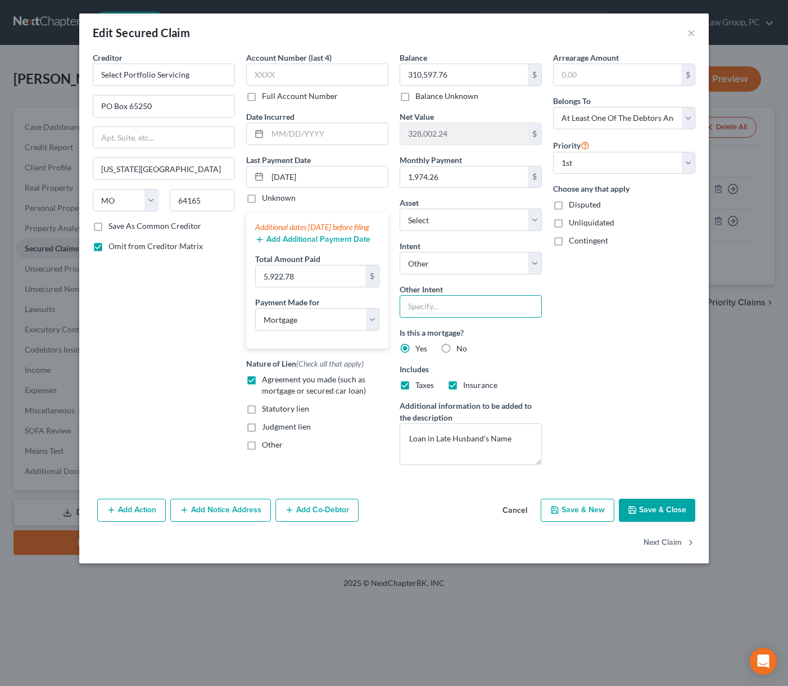
click at [458, 308] on input "text" at bounding box center [471, 306] width 142 height 22
type input "Pay Pursuant to the Contract"
click at [651, 512] on button "Save & Close" at bounding box center [657, 510] width 76 height 24
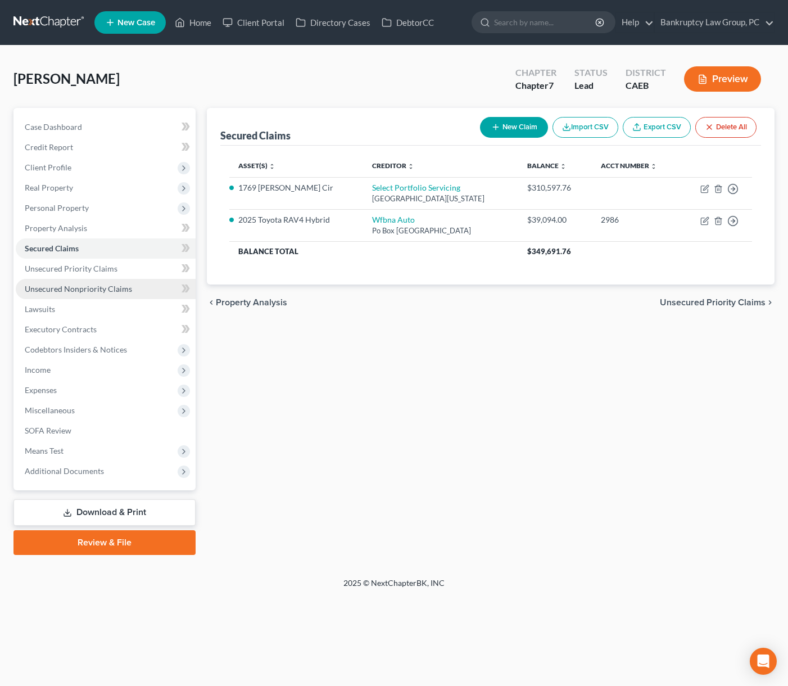
click at [102, 285] on span "Unsecured Nonpriority Claims" at bounding box center [78, 289] width 107 height 10
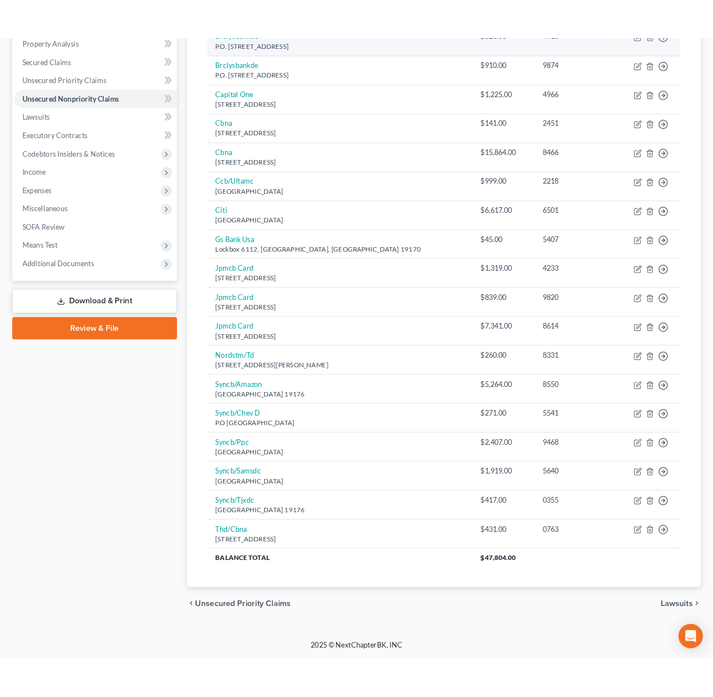
scroll to position [217, 0]
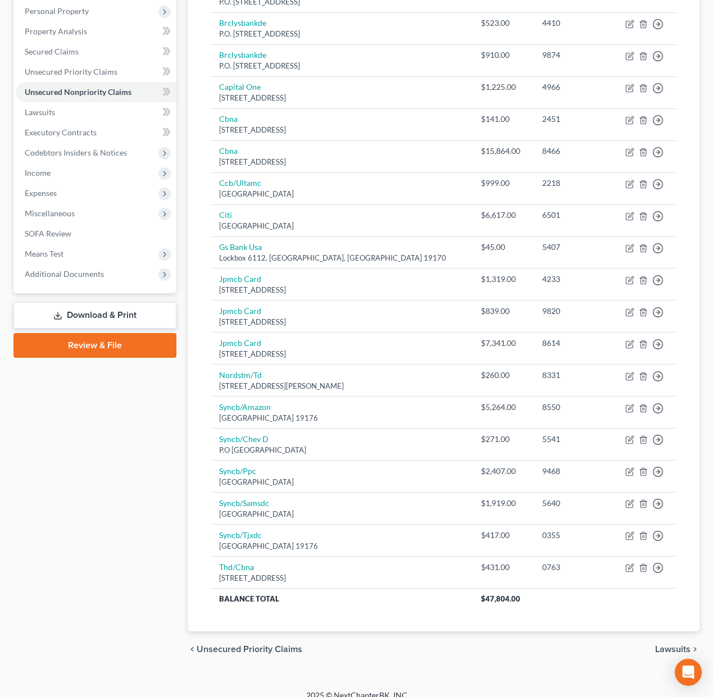
click at [98, 317] on link "Download & Print" at bounding box center [94, 315] width 163 height 26
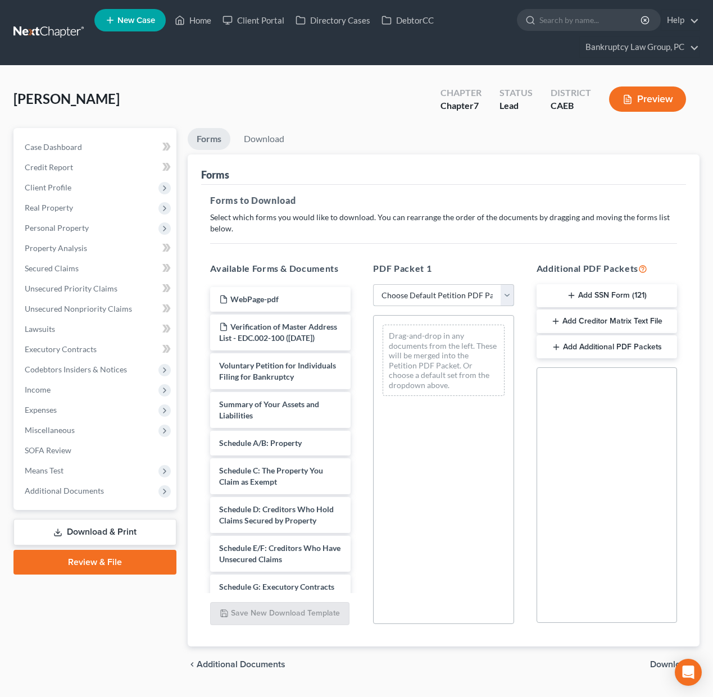
click at [468, 292] on select "Choose Default Petition PDF Packet Complete Bankruptcy Petition (all forms and …" at bounding box center [443, 295] width 140 height 22
select select "0"
click at [373, 284] on select "Choose Default Petition PDF Packet Complete Bankruptcy Petition (all forms and …" at bounding box center [443, 295] width 140 height 22
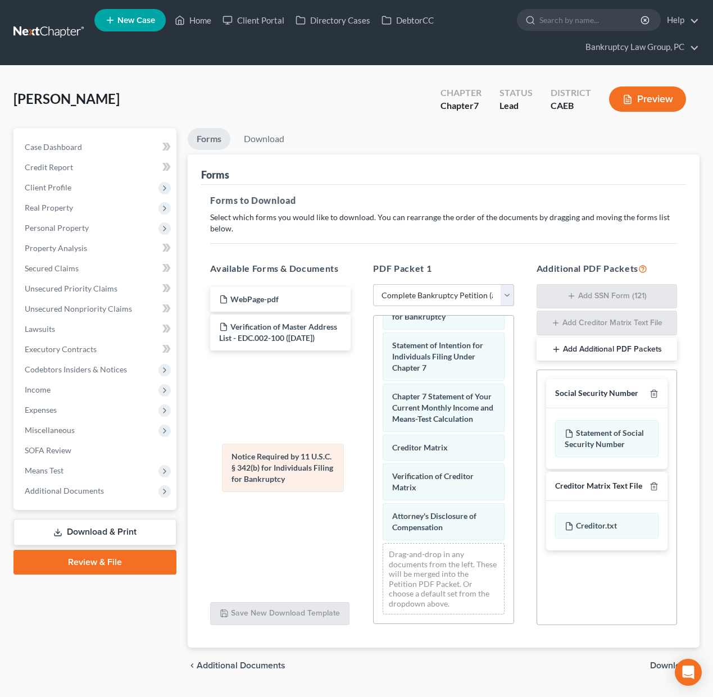
scroll to position [482, 0]
drag, startPoint x: 446, startPoint y: 482, endPoint x: 343, endPoint y: 479, distance: 103.4
click at [374, 473] on div "Notice Required by 11 U.S.C. § 342(b) for Individuals Filing for Bankruptcy Vol…" at bounding box center [443, 229] width 139 height 790
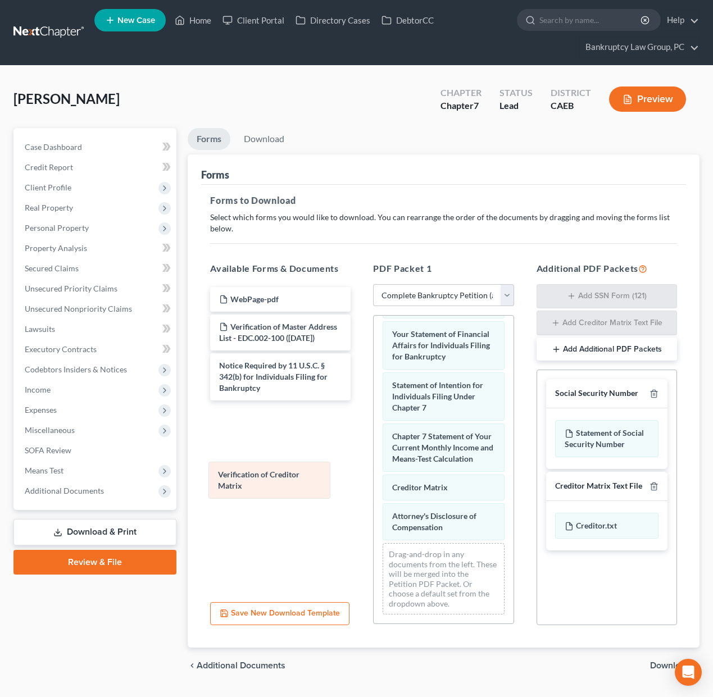
drag, startPoint x: 447, startPoint y: 485, endPoint x: 299, endPoint y: 495, distance: 148.6
click at [374, 484] on div "Verification of Creditor Matrix Voluntary Petition for Individuals Filing for B…" at bounding box center [443, 249] width 139 height 750
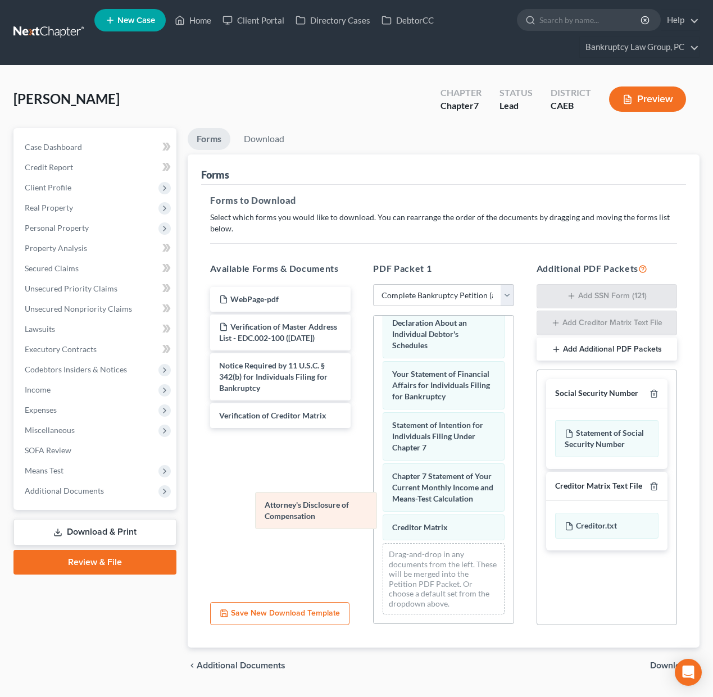
scroll to position [402, 0]
drag, startPoint x: 441, startPoint y: 524, endPoint x: 305, endPoint y: 512, distance: 137.0
click at [374, 512] on div "Attorney's Disclosure of Compensation Voluntary Petition for Individuals Filing…" at bounding box center [443, 268] width 139 height 710
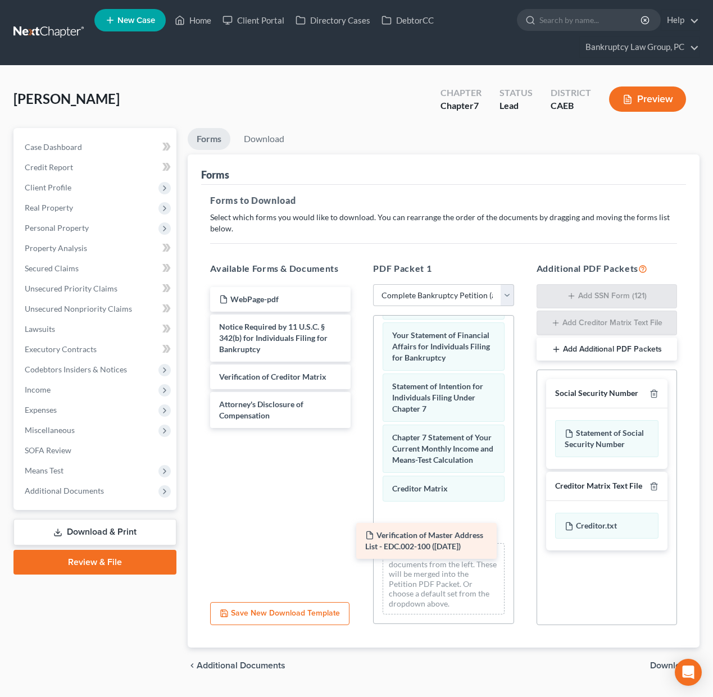
drag, startPoint x: 278, startPoint y: 330, endPoint x: 424, endPoint y: 539, distance: 255.0
click at [360, 428] on div "Verification of Master Address List - EDC.002-100 ([DATE]) WebPage-pdf Verifica…" at bounding box center [280, 357] width 158 height 141
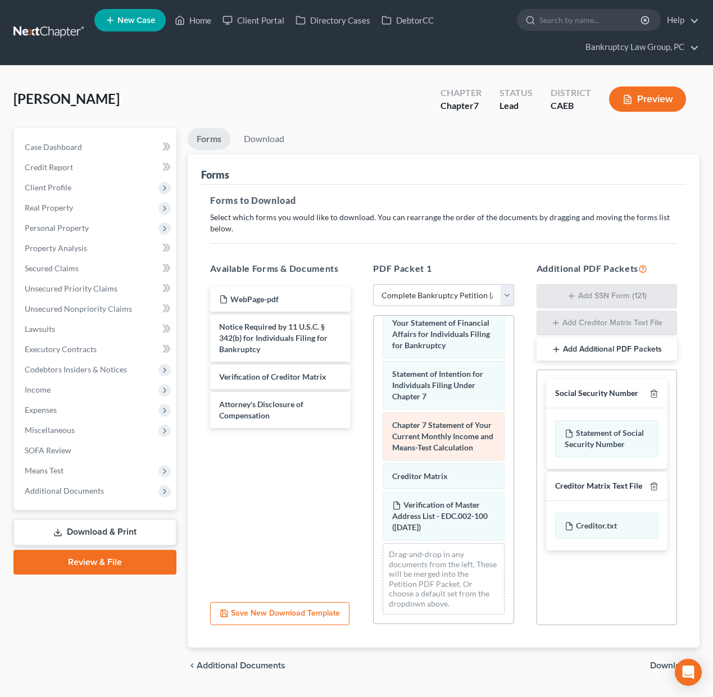
scroll to position [0, 0]
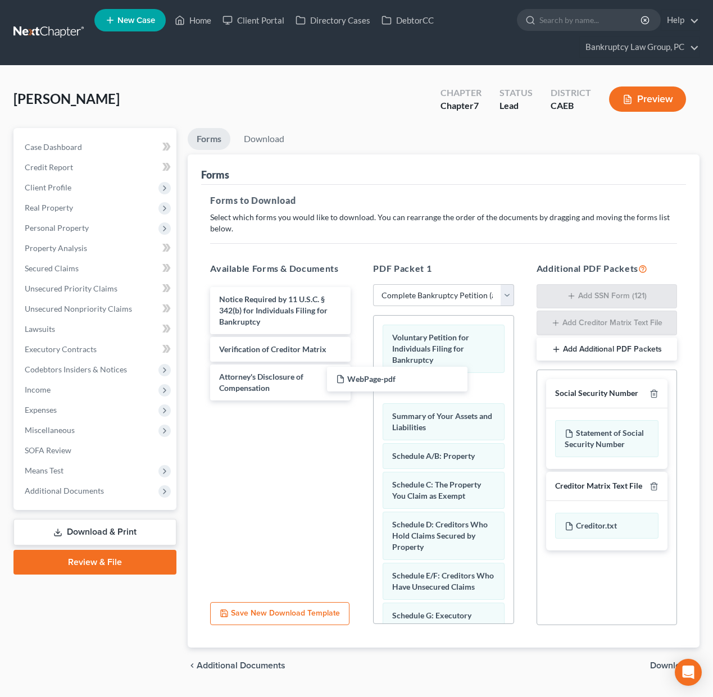
drag, startPoint x: 255, startPoint y: 292, endPoint x: 375, endPoint y: 374, distance: 145.1
click at [360, 373] on div "WebPage-pdf WebPage-pdf Notice Required by 11 U.S.C. § 342(b) for Individuals F…" at bounding box center [280, 344] width 158 height 114
click at [654, 484] on icon "button" at bounding box center [654, 486] width 9 height 9
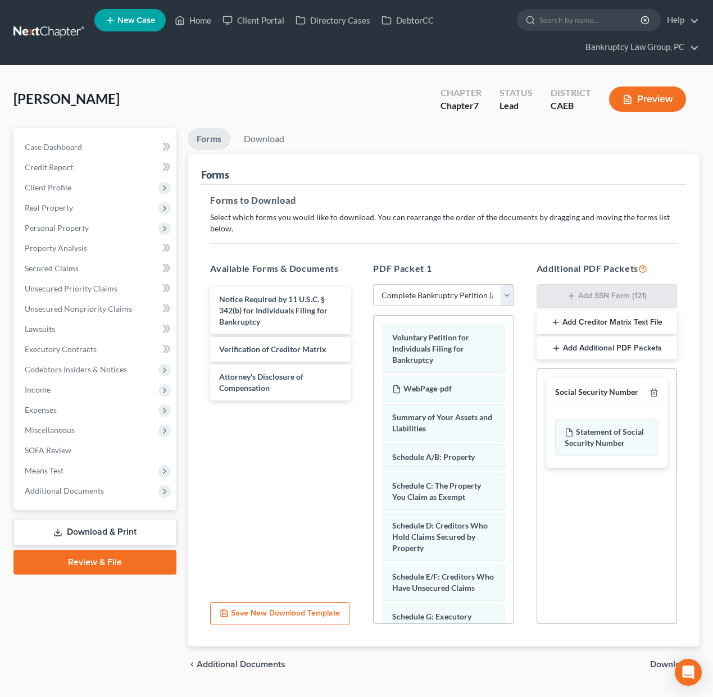
drag, startPoint x: 655, startPoint y: 664, endPoint x: 553, endPoint y: 577, distance: 134.0
click at [655, 664] on span "Download" at bounding box center [670, 664] width 40 height 9
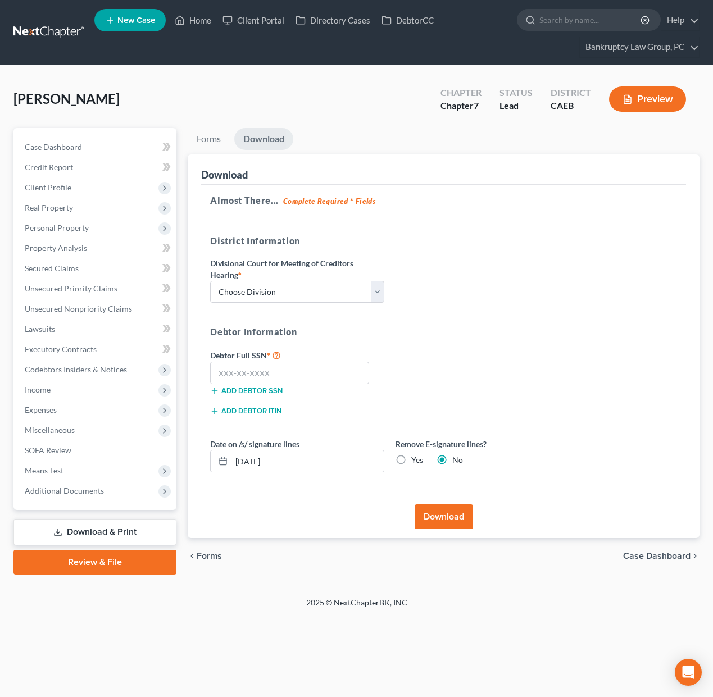
click at [302, 280] on label "Divisional Court for Meeting of Creditors Hearing *" at bounding box center [297, 269] width 174 height 24
click at [302, 292] on select "Choose Division Fresno Modesto [GEOGRAPHIC_DATA]" at bounding box center [297, 292] width 174 height 22
select select "2"
click at [210, 281] on select "Choose Division Fresno Modesto [GEOGRAPHIC_DATA]" at bounding box center [297, 292] width 174 height 22
click at [330, 375] on input "text" at bounding box center [289, 373] width 159 height 22
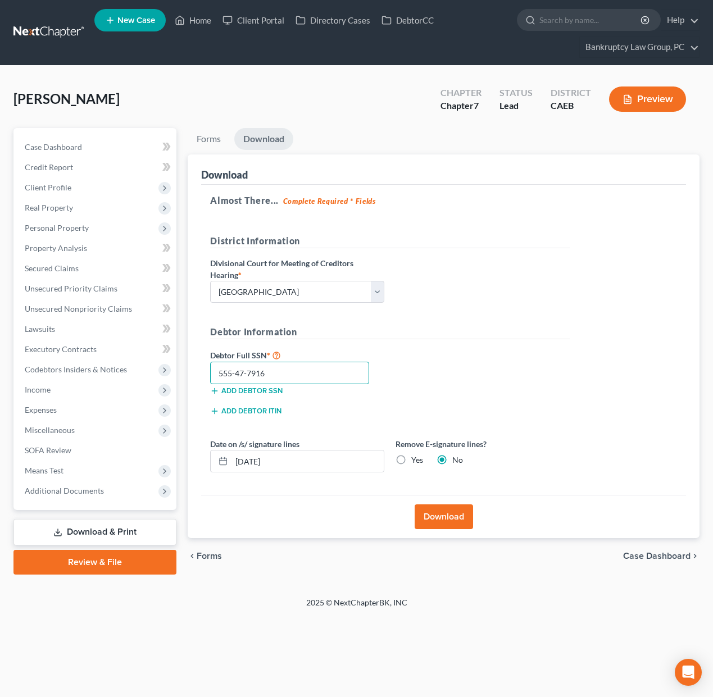
type input "555-47-7916"
click at [411, 459] on label "Yes" at bounding box center [417, 460] width 12 height 11
click at [416, 459] on input "Yes" at bounding box center [419, 458] width 7 height 7
radio input "true"
radio input "false"
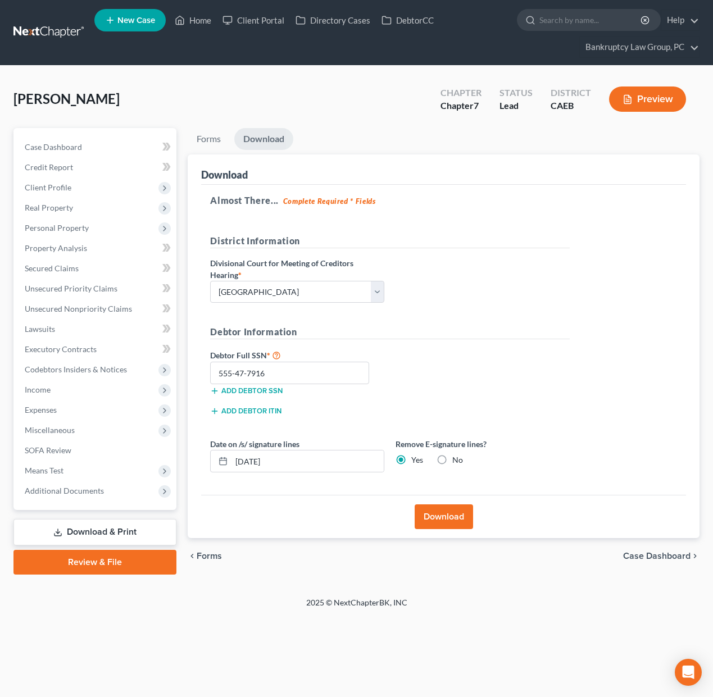
click at [448, 518] on button "Download" at bounding box center [444, 517] width 58 height 25
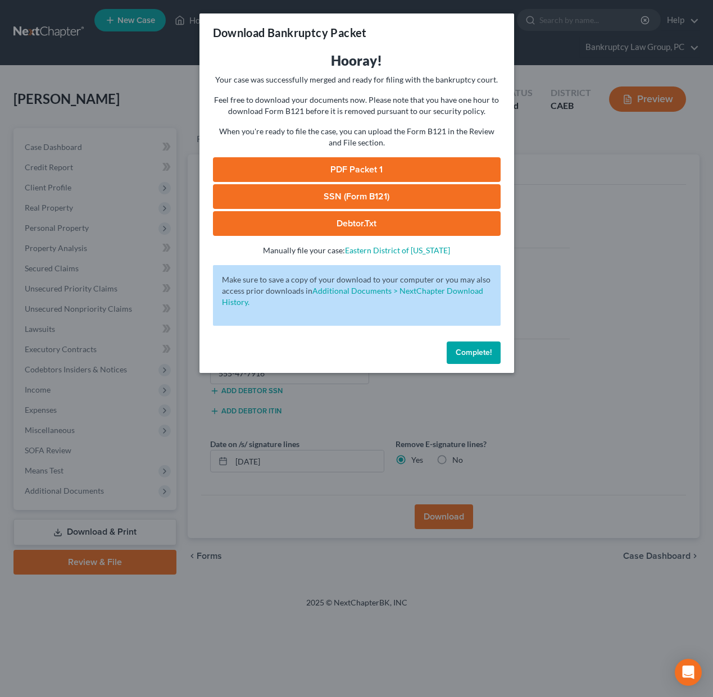
click at [383, 201] on link "SSN (Form B121)" at bounding box center [357, 196] width 288 height 25
click at [392, 172] on link "PDF Packet 1" at bounding box center [357, 169] width 288 height 25
click at [476, 346] on button "Complete!" at bounding box center [474, 353] width 54 height 22
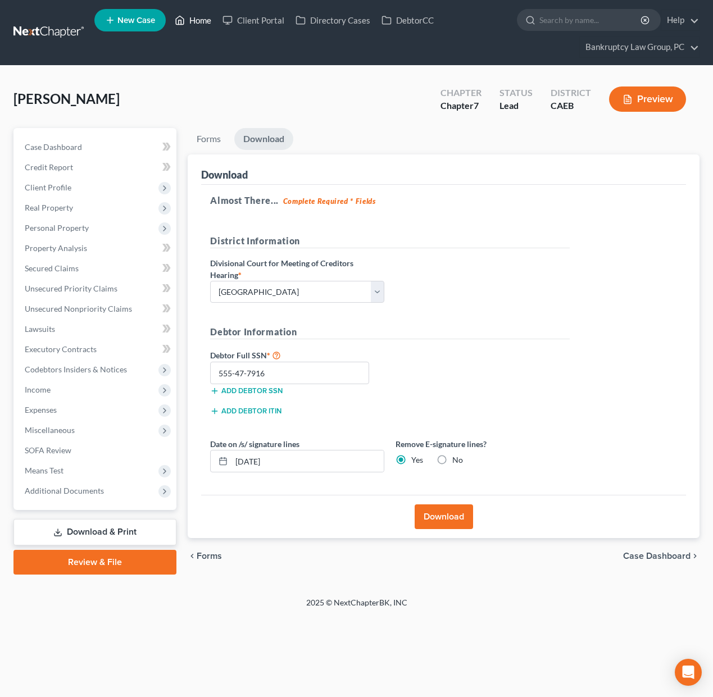
click at [204, 21] on link "Home" at bounding box center [193, 20] width 48 height 20
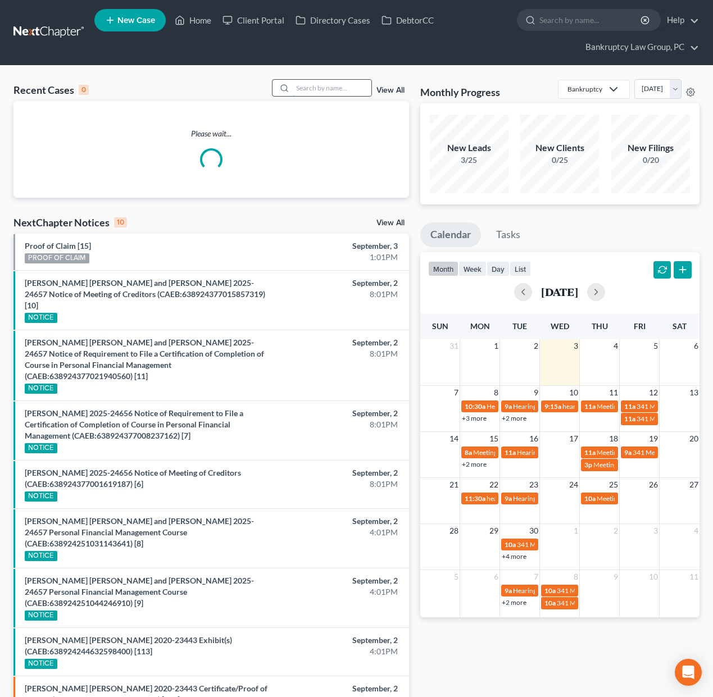
click at [327, 90] on input "search" at bounding box center [332, 88] width 79 height 16
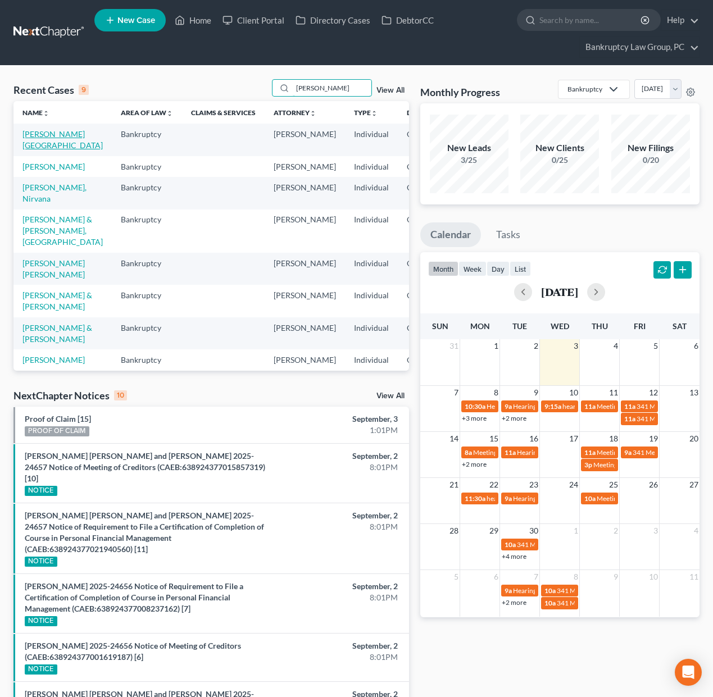
type input "[PERSON_NAME]"
click at [34, 147] on link "[PERSON_NAME][GEOGRAPHIC_DATA]" at bounding box center [62, 139] width 80 height 21
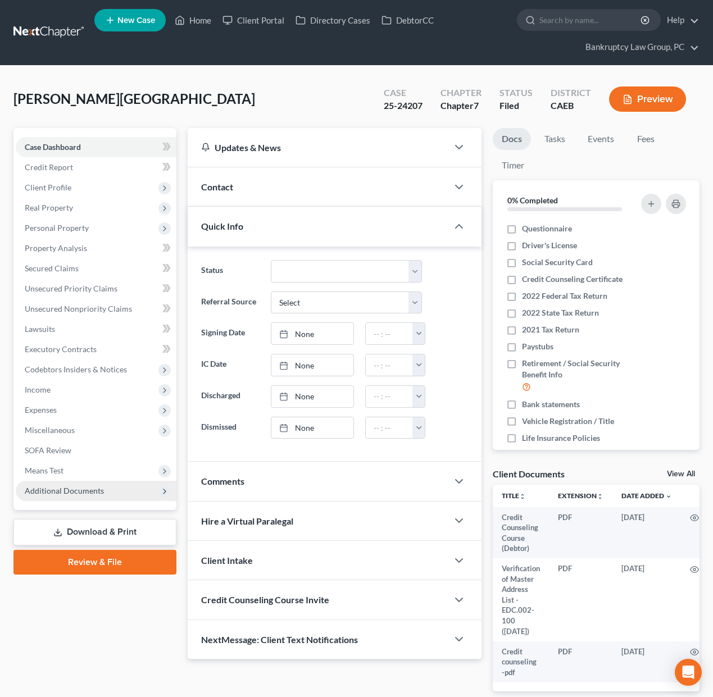
click at [88, 492] on span "Additional Documents" at bounding box center [64, 491] width 79 height 10
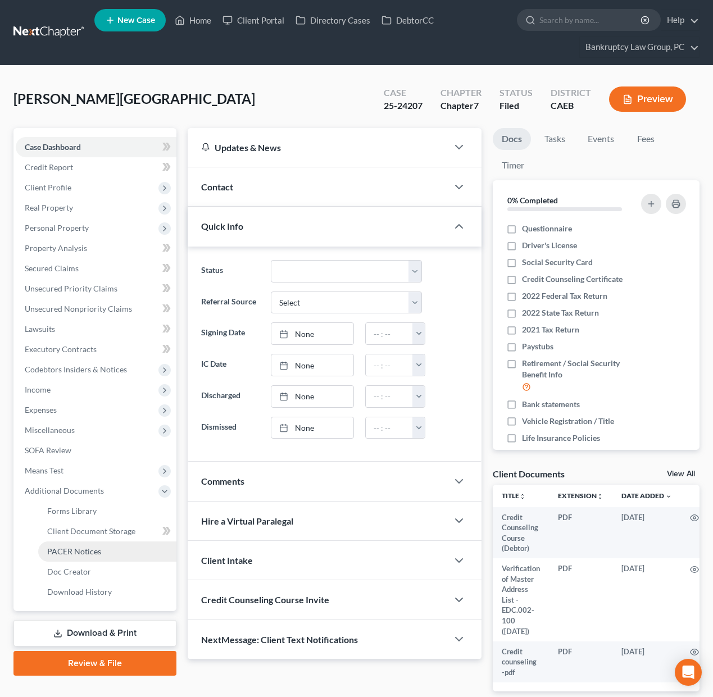
click at [77, 557] on link "PACER Notices" at bounding box center [107, 552] width 138 height 20
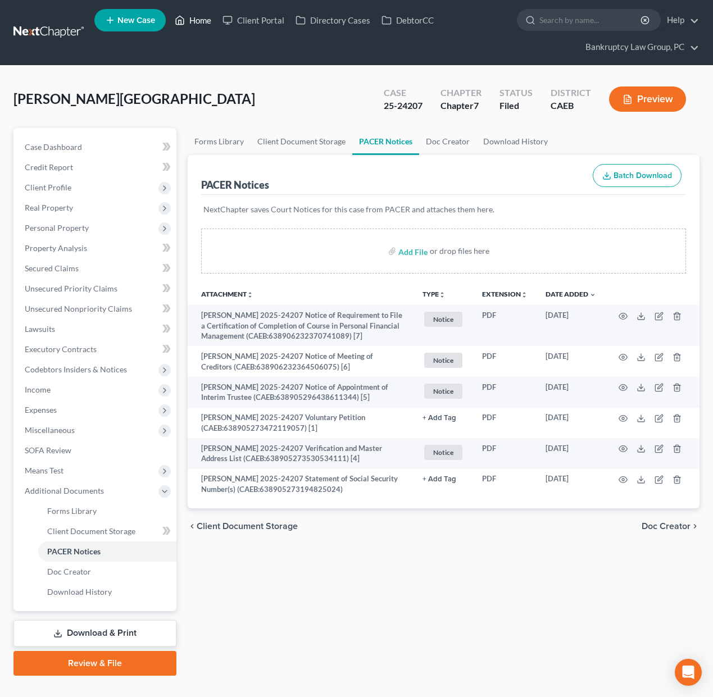
click at [199, 25] on link "Home" at bounding box center [193, 20] width 48 height 20
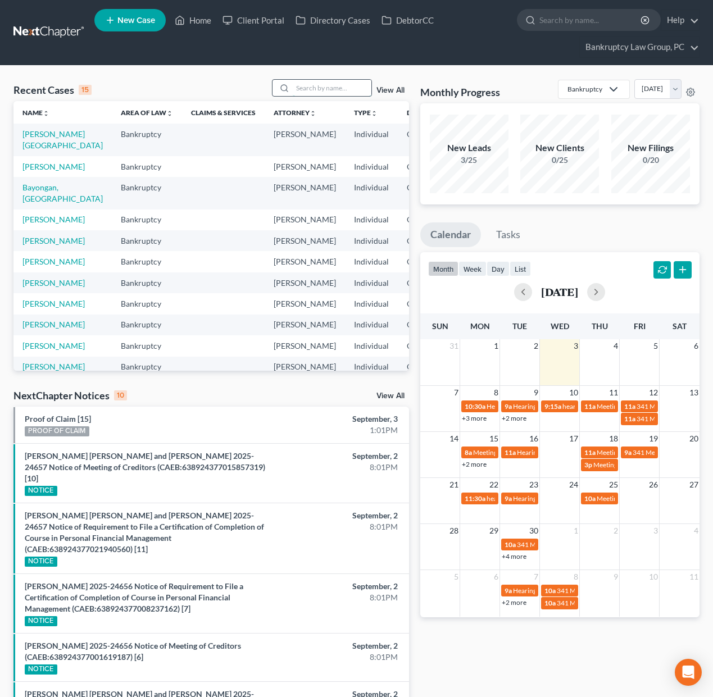
click at [351, 93] on input "search" at bounding box center [332, 88] width 79 height 16
click at [323, 89] on input "search" at bounding box center [332, 88] width 79 height 16
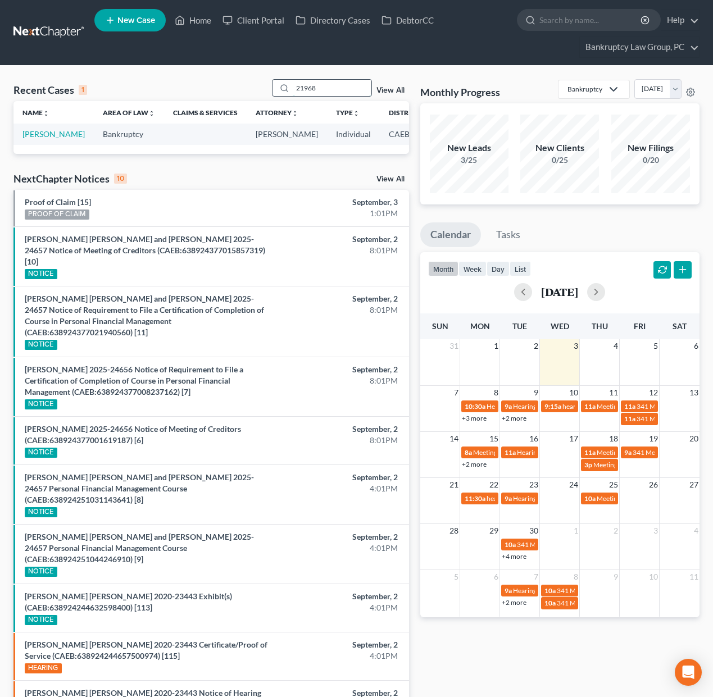
drag, startPoint x: 333, startPoint y: 87, endPoint x: 287, endPoint y: 86, distance: 45.5
click at [287, 86] on div "21968" at bounding box center [322, 87] width 100 height 17
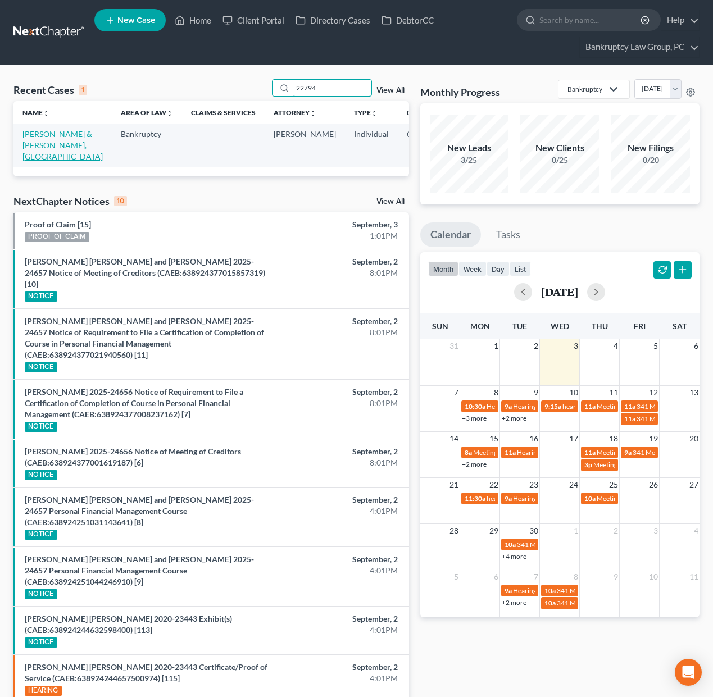
type input "22794"
click at [38, 148] on link "[PERSON_NAME] & [PERSON_NAME], [GEOGRAPHIC_DATA]" at bounding box center [62, 145] width 80 height 32
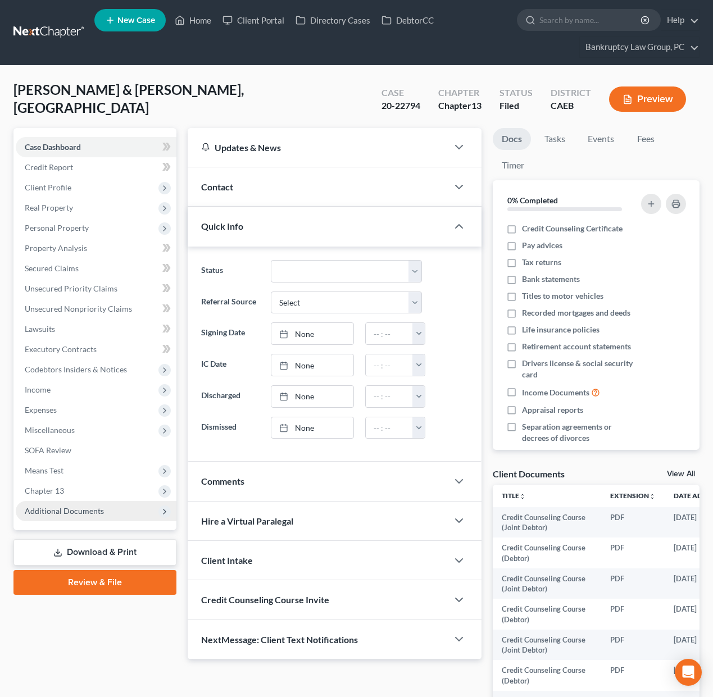
click at [72, 509] on span "Additional Documents" at bounding box center [64, 511] width 79 height 10
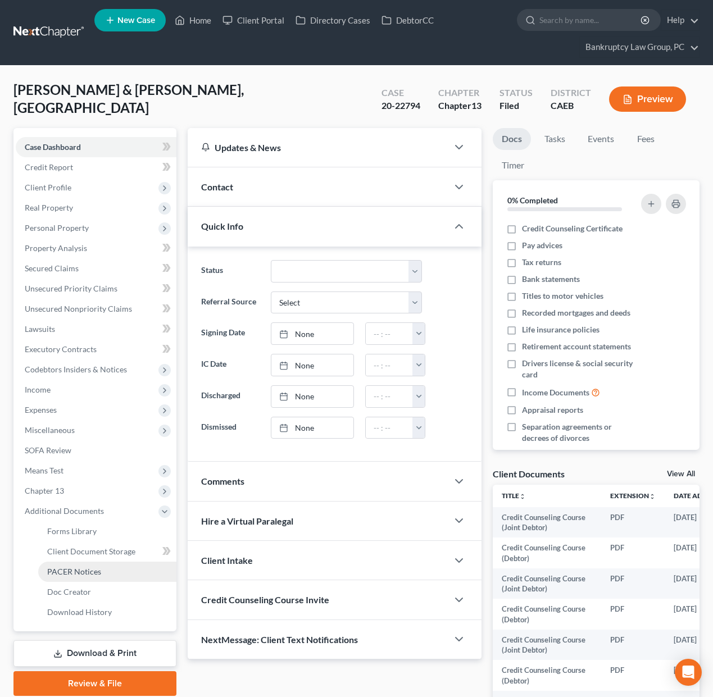
click at [71, 573] on span "PACER Notices" at bounding box center [74, 572] width 54 height 10
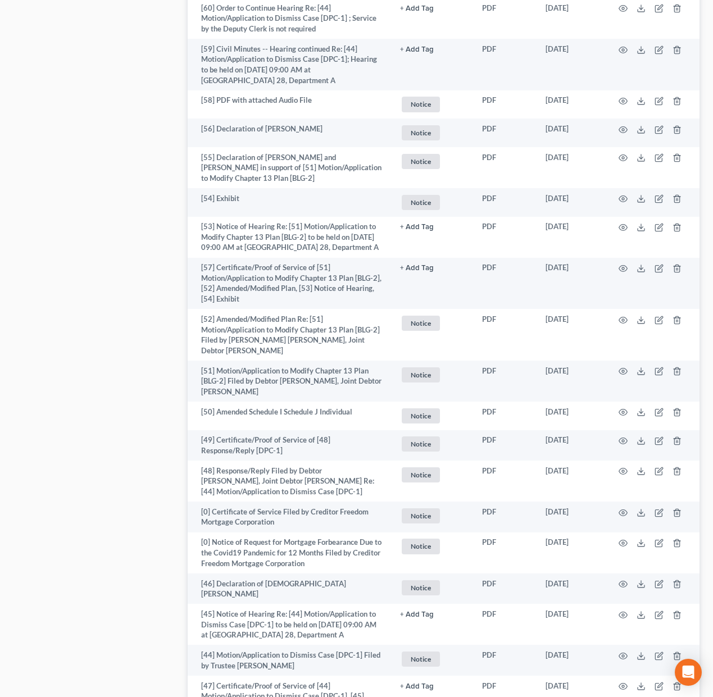
scroll to position [2559, 0]
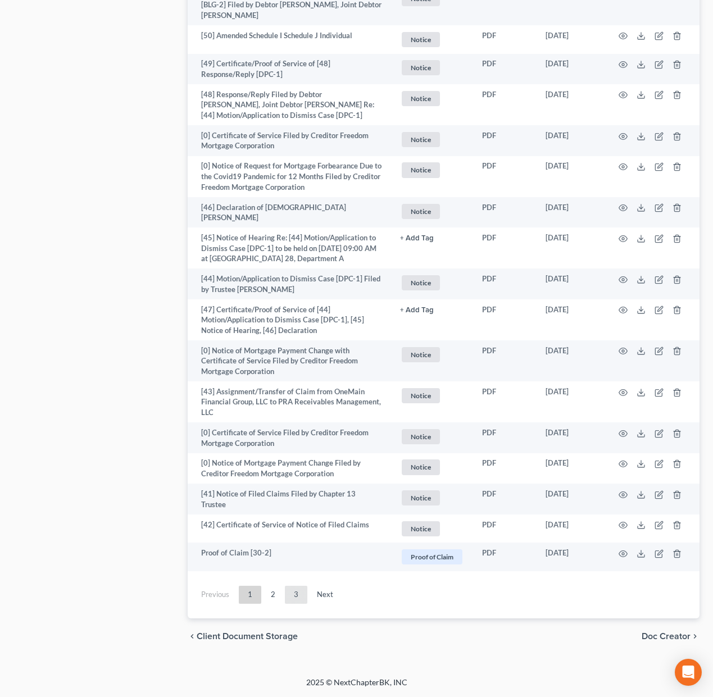
click at [292, 592] on link "3" at bounding box center [296, 595] width 22 height 18
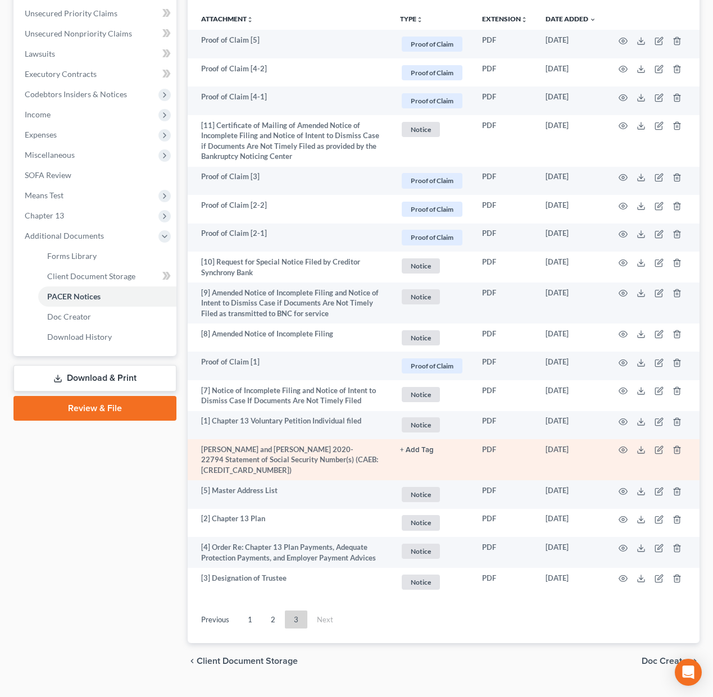
scroll to position [282, 0]
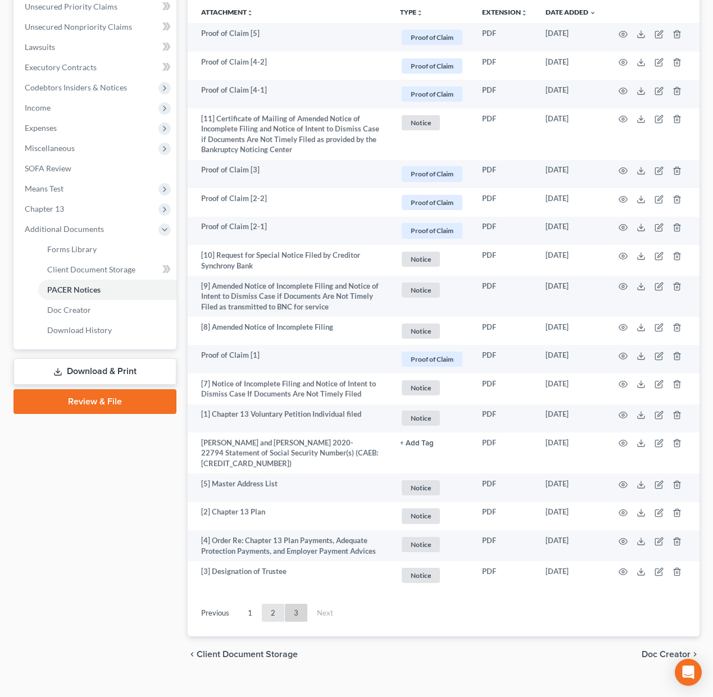
click at [276, 615] on link "2" at bounding box center [273, 613] width 22 height 18
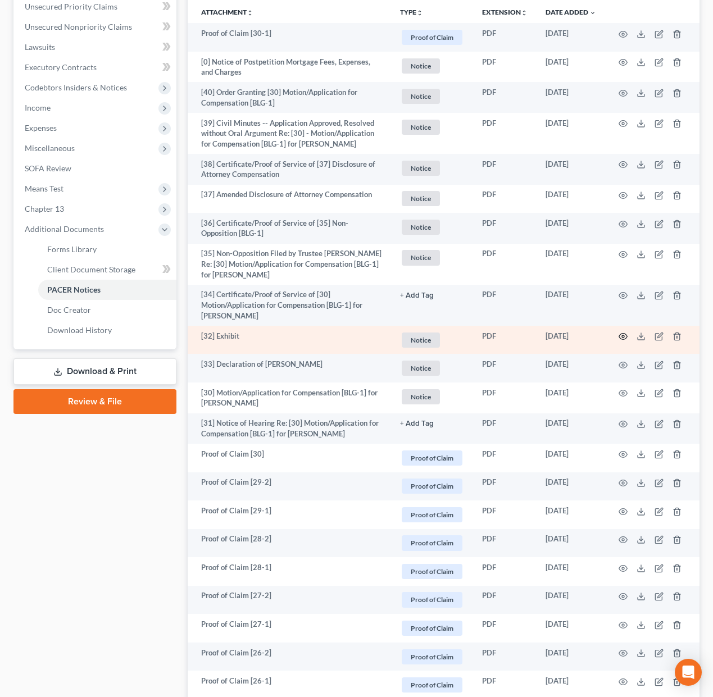
click at [620, 335] on icon "button" at bounding box center [623, 336] width 9 height 9
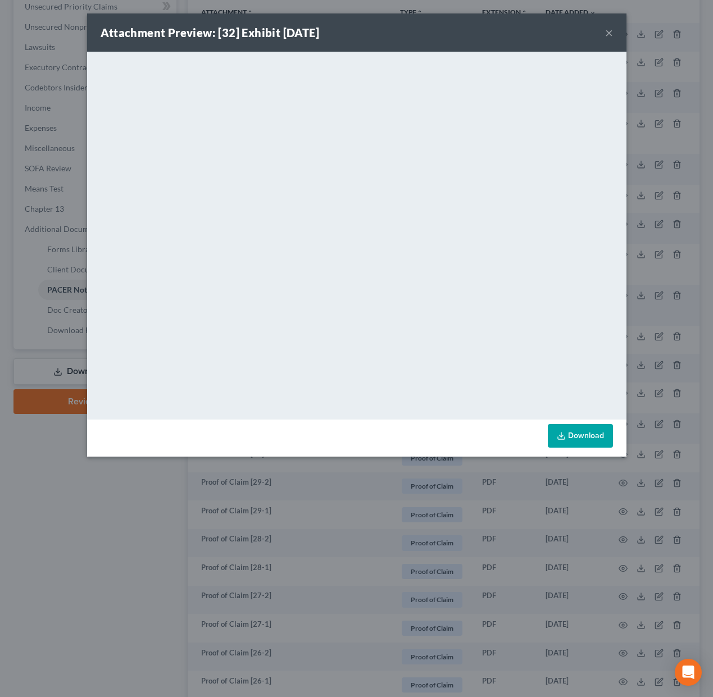
click at [606, 31] on button "×" at bounding box center [609, 32] width 8 height 13
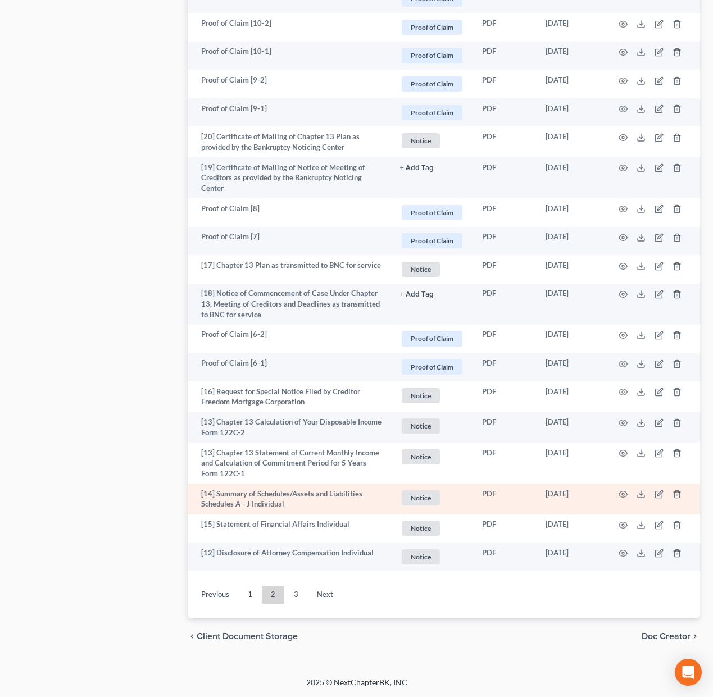
scroll to position [1994, 0]
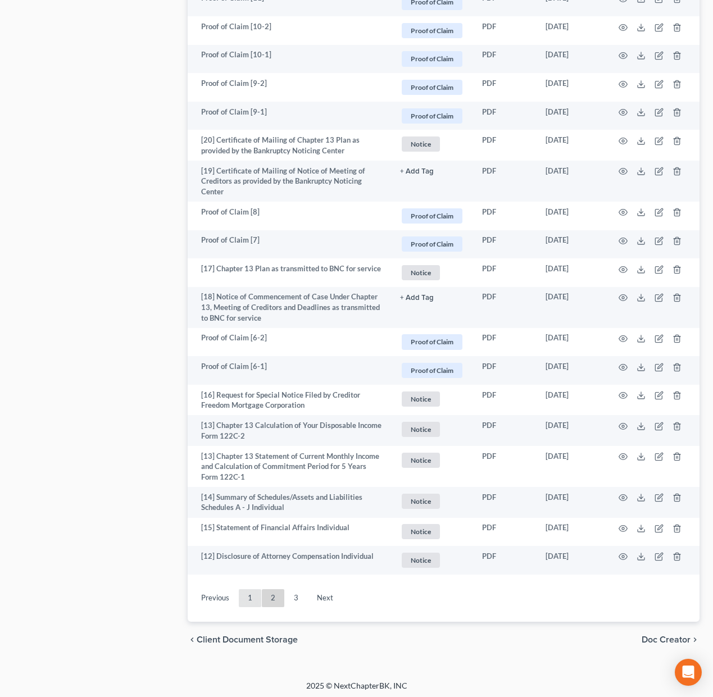
click at [253, 598] on link "1" at bounding box center [250, 598] width 22 height 18
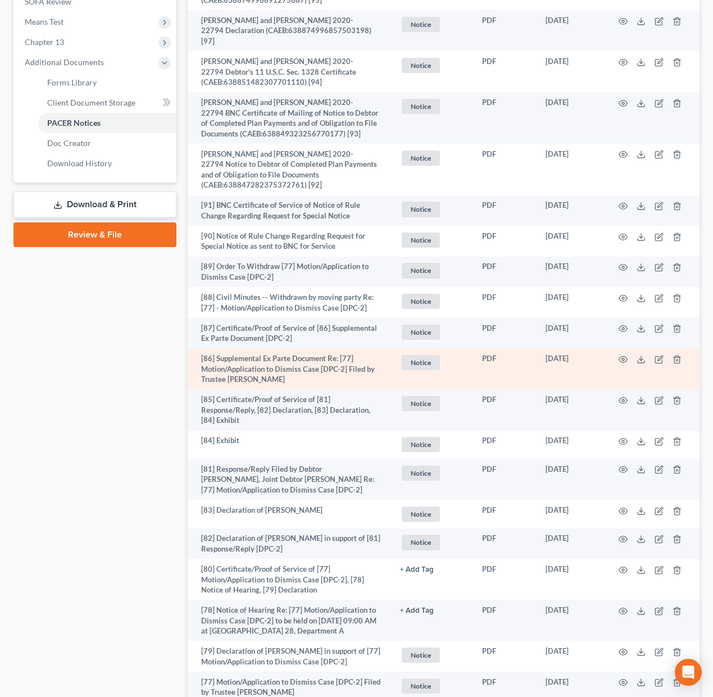
scroll to position [450, 0]
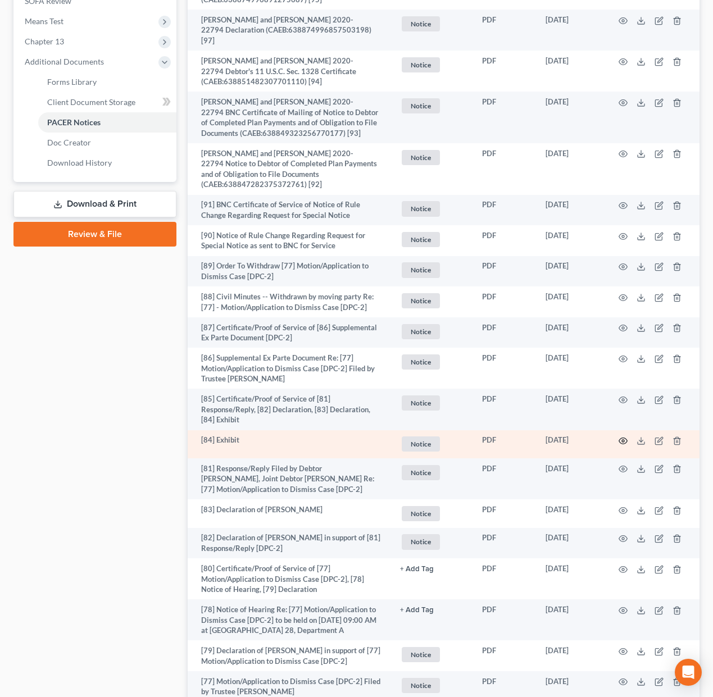
click at [624, 446] on icon "button" at bounding box center [623, 441] width 9 height 9
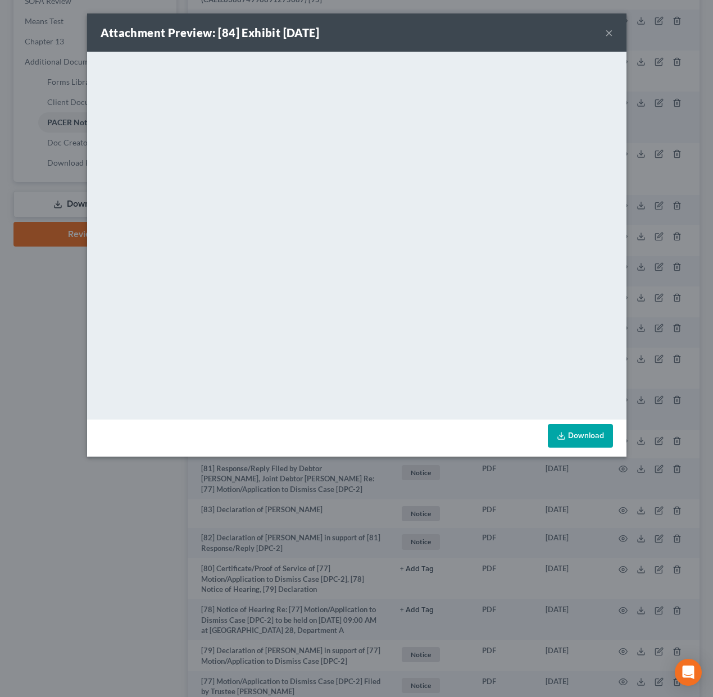
drag, startPoint x: 607, startPoint y: 33, endPoint x: 608, endPoint y: 52, distance: 18.6
click at [607, 33] on button "×" at bounding box center [609, 32] width 8 height 13
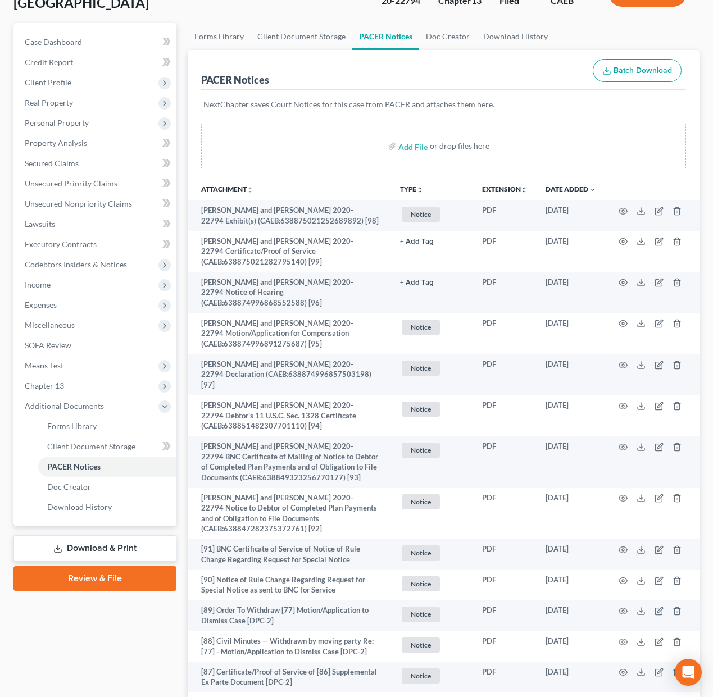
scroll to position [146, 0]
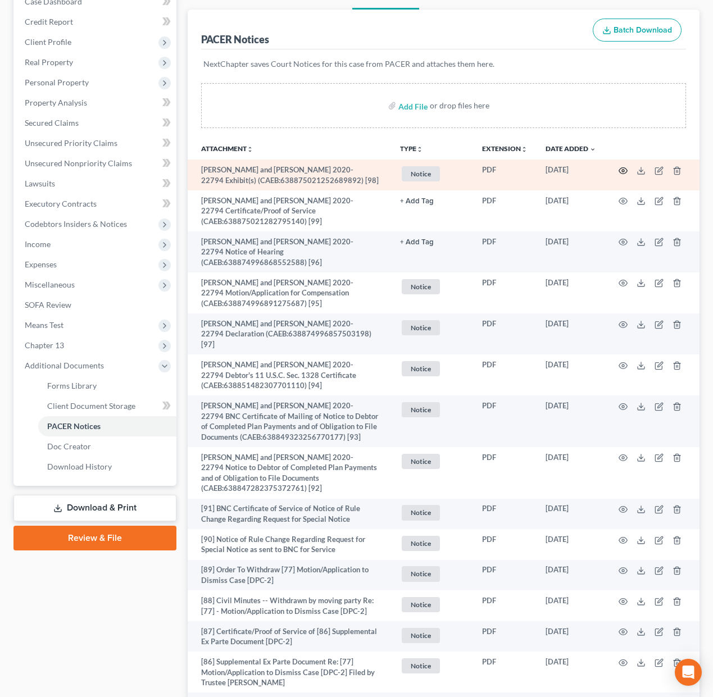
click at [624, 169] on icon "button" at bounding box center [623, 170] width 9 height 9
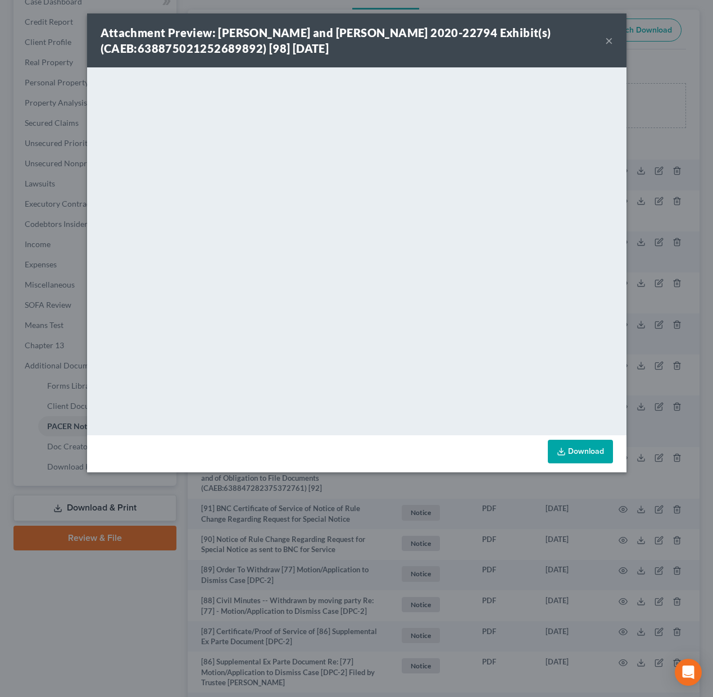
drag, startPoint x: 610, startPoint y: 39, endPoint x: 605, endPoint y: 51, distance: 12.3
click at [610, 39] on button "×" at bounding box center [609, 40] width 8 height 13
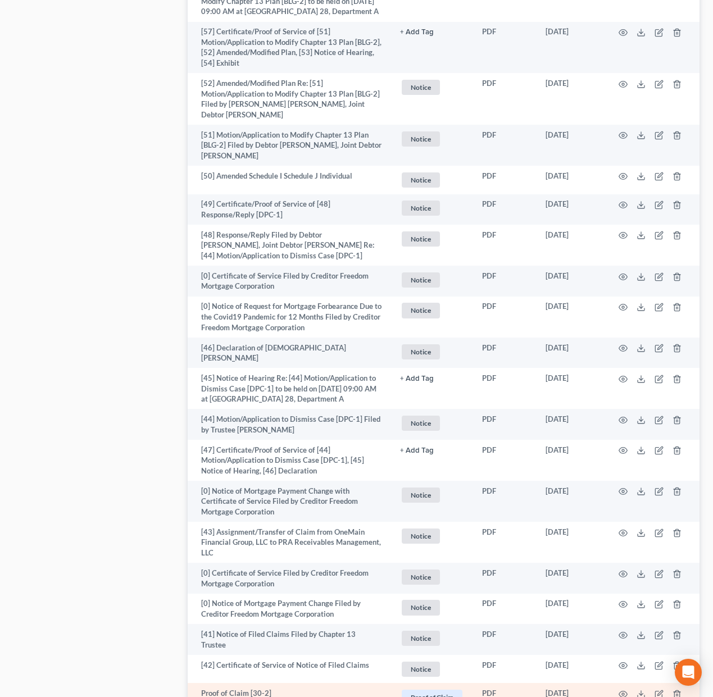
scroll to position [2559, 0]
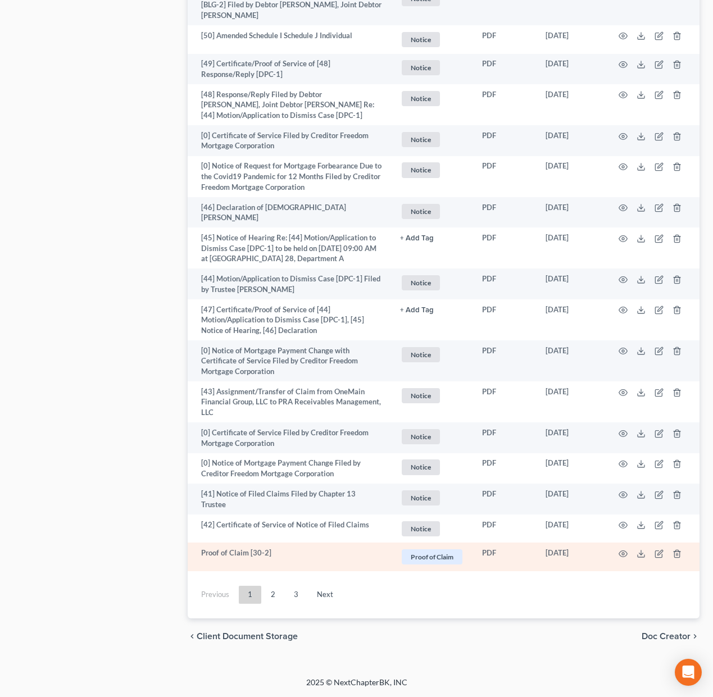
drag, startPoint x: 268, startPoint y: 599, endPoint x: 442, endPoint y: 568, distance: 176.5
click at [268, 599] on link "2" at bounding box center [273, 595] width 22 height 18
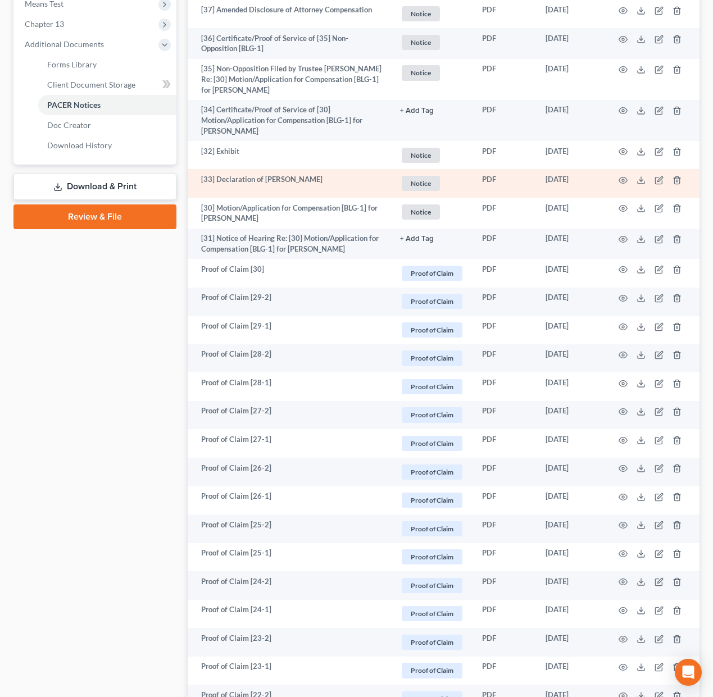
scroll to position [467, 0]
click at [623, 179] on icon "button" at bounding box center [623, 179] width 9 height 9
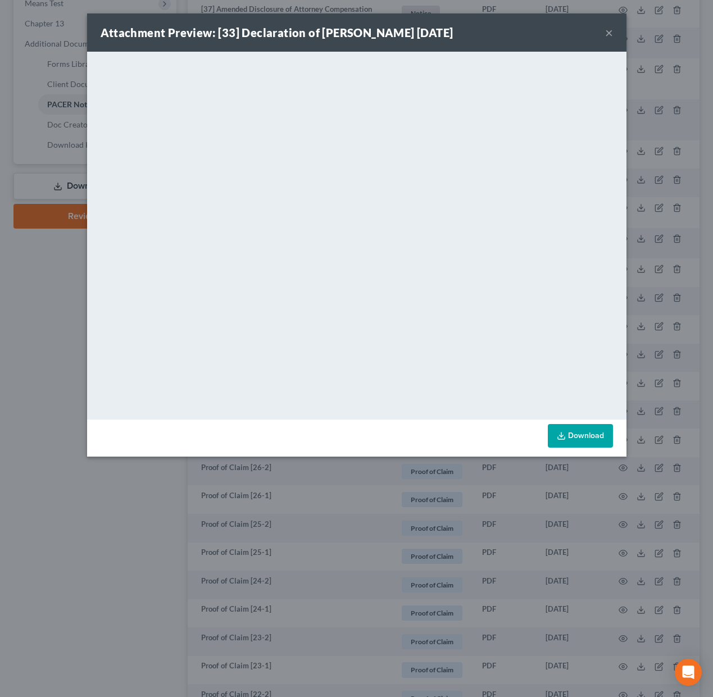
click at [609, 33] on button "×" at bounding box center [609, 32] width 8 height 13
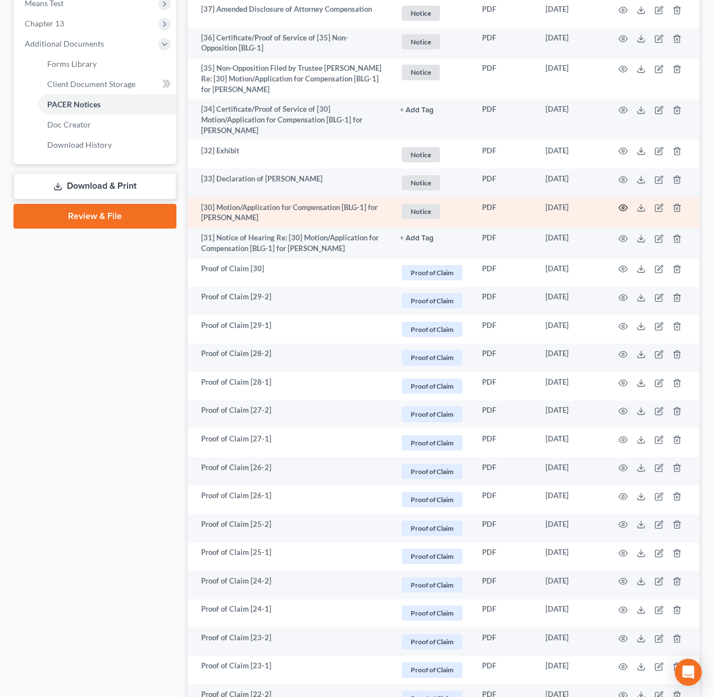
click at [624, 206] on icon "button" at bounding box center [623, 207] width 9 height 9
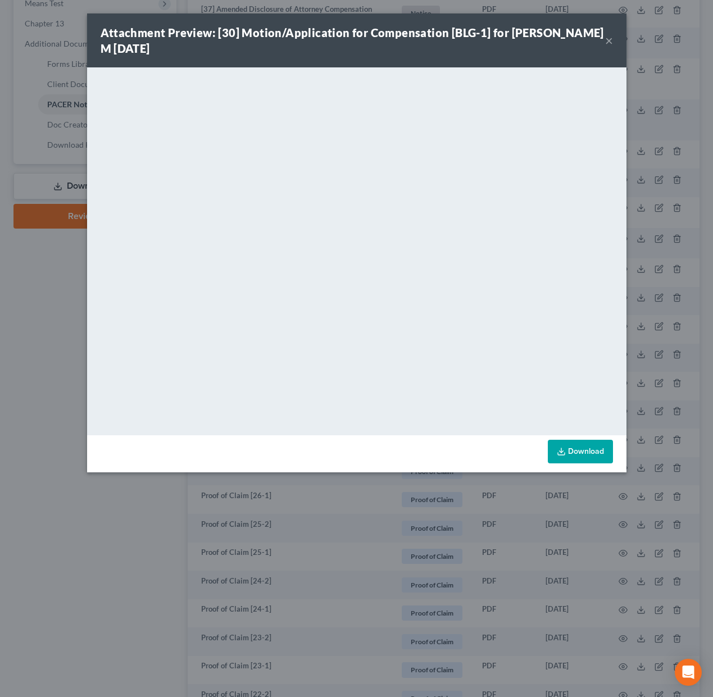
click at [604, 42] on div "Attachment Preview: [30] Motion/Application for Compensation [BLG-1] for [PERSO…" at bounding box center [353, 40] width 505 height 31
click at [607, 39] on button "×" at bounding box center [609, 40] width 8 height 13
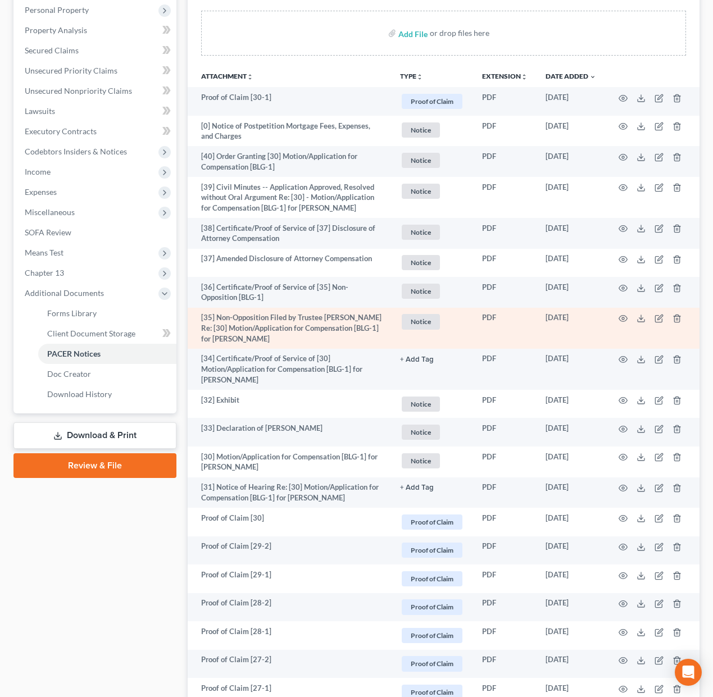
scroll to position [217, 0]
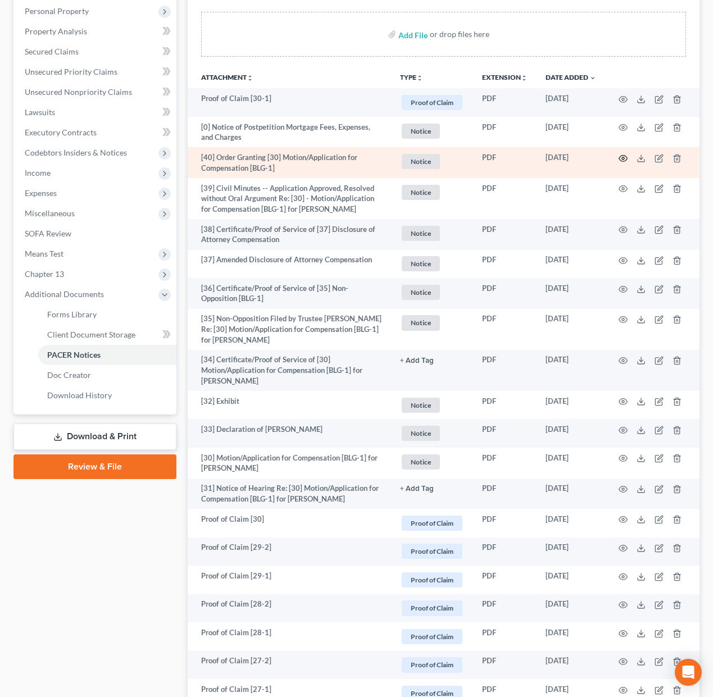
click at [627, 154] on icon "button" at bounding box center [623, 158] width 9 height 9
